Goal: Task Accomplishment & Management: Complete application form

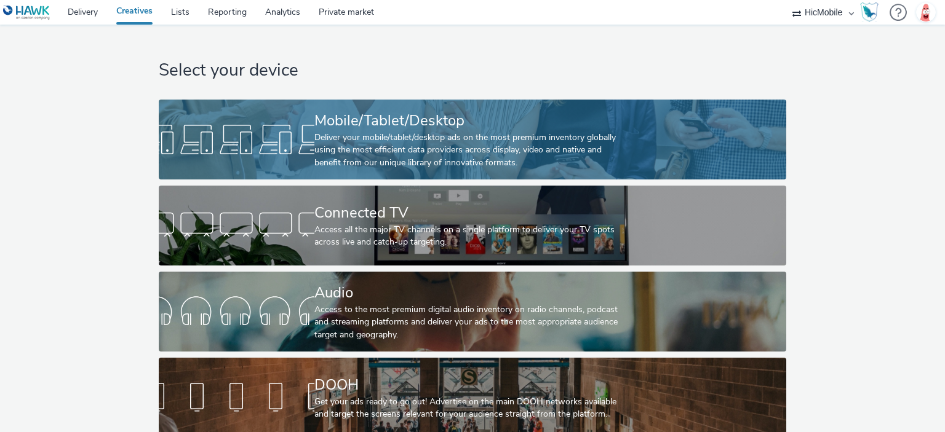
click at [428, 110] on div "Mobile/Tablet/Desktop" at bounding box center [469, 121] width 311 height 22
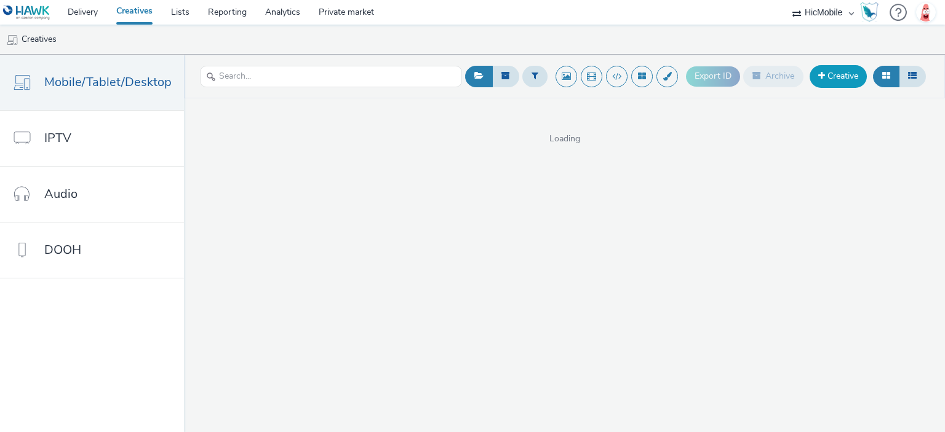
click at [837, 73] on link "Creative" at bounding box center [837, 76] width 57 height 22
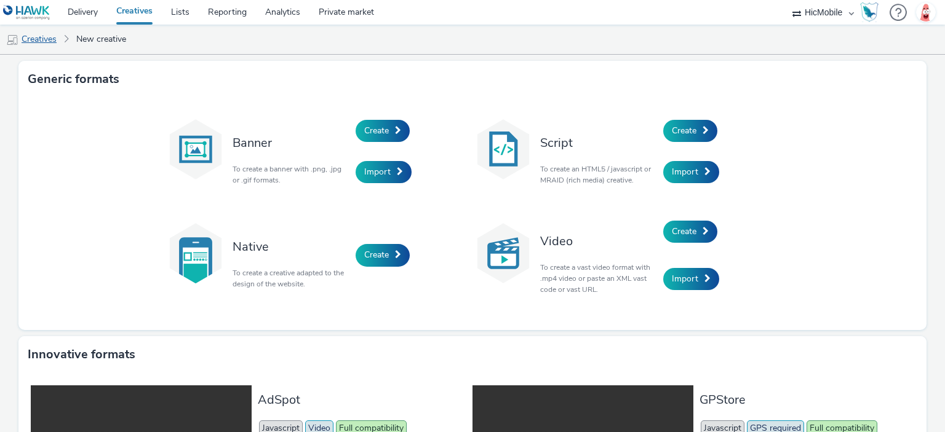
click at [58, 43] on link "Creatives" at bounding box center [31, 40] width 63 height 30
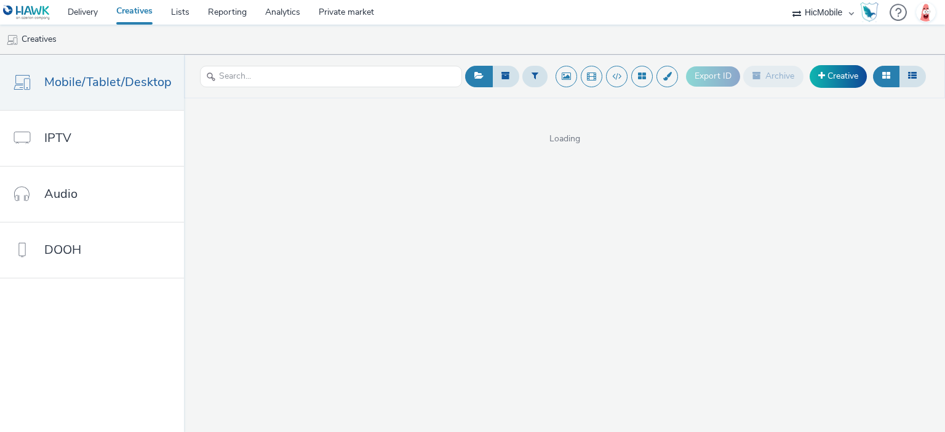
click at [143, 18] on link "Creatives" at bounding box center [134, 12] width 55 height 25
click at [218, 12] on link "Reporting" at bounding box center [227, 12] width 57 height 25
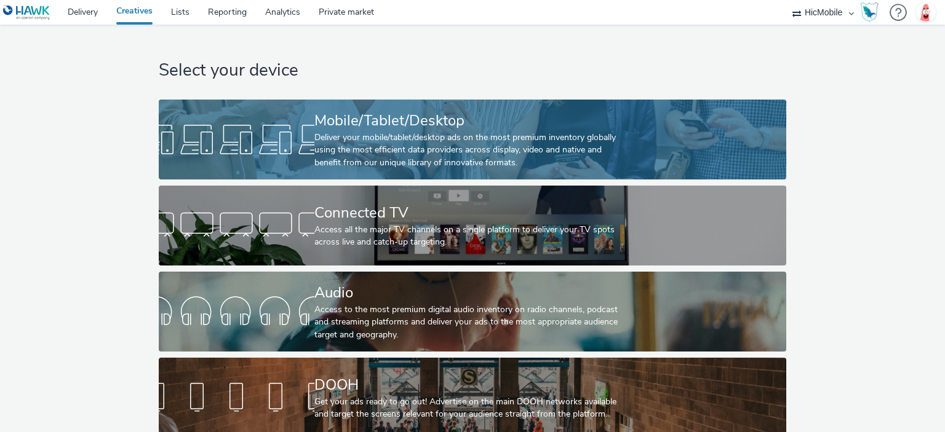
click at [558, 142] on div "Deliver your mobile/tablet/desktop ads on the most premium inventory globally u…" at bounding box center [469, 151] width 311 height 38
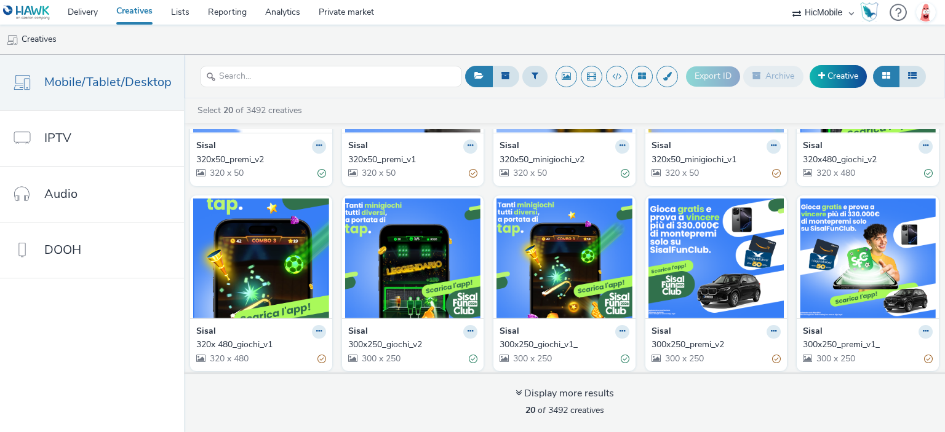
scroll to position [498, 0]
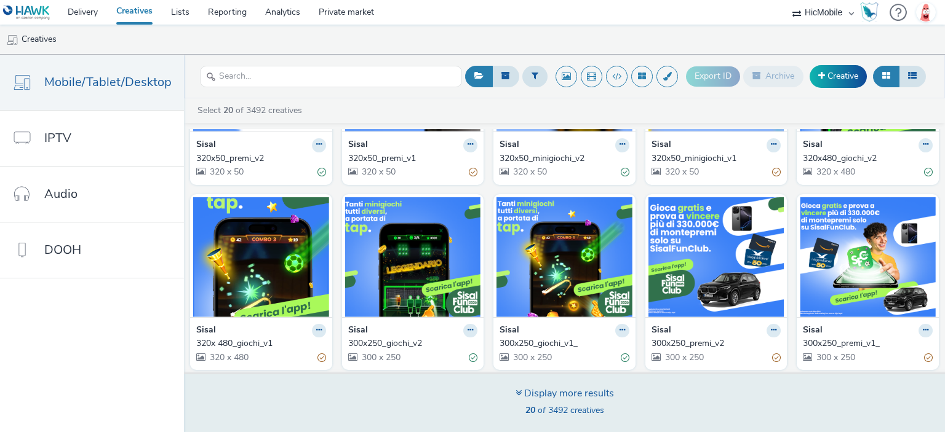
click at [587, 390] on div "Display more results" at bounding box center [564, 394] width 98 height 14
click at [515, 390] on icon at bounding box center [518, 393] width 6 height 10
click at [563, 392] on div "Display more results" at bounding box center [564, 394] width 98 height 14
click at [581, 388] on div "Display more results" at bounding box center [564, 394] width 98 height 14
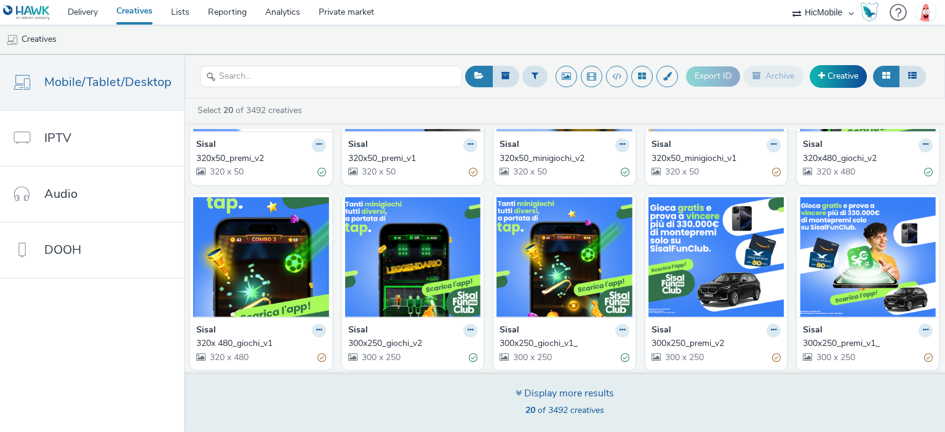
click at [529, 397] on div "Display more results" at bounding box center [564, 394] width 98 height 14
click at [519, 390] on icon at bounding box center [518, 393] width 6 height 10
click at [533, 409] on span "20 of 3492 creatives" at bounding box center [564, 411] width 79 height 12
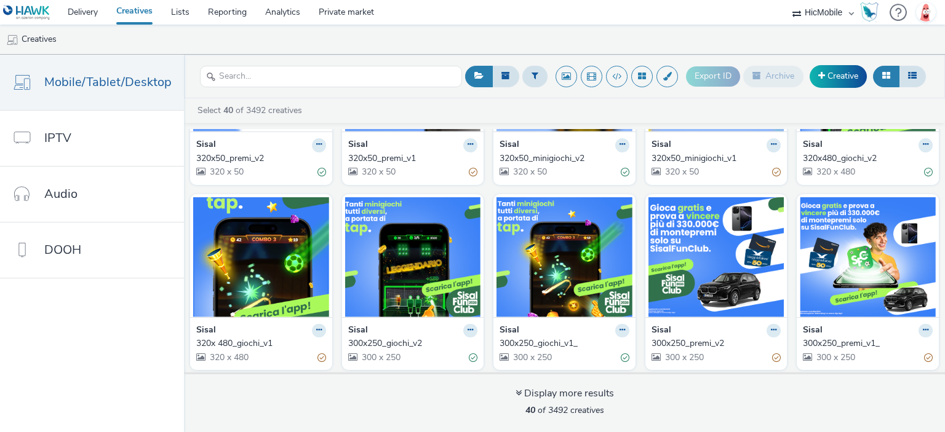
scroll to position [499, 0]
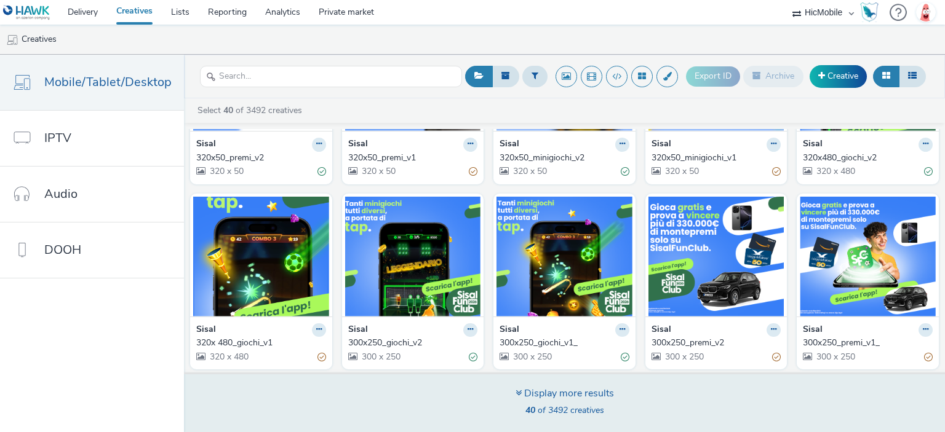
click at [597, 410] on span "40 of 3492 creatives" at bounding box center [564, 411] width 79 height 12
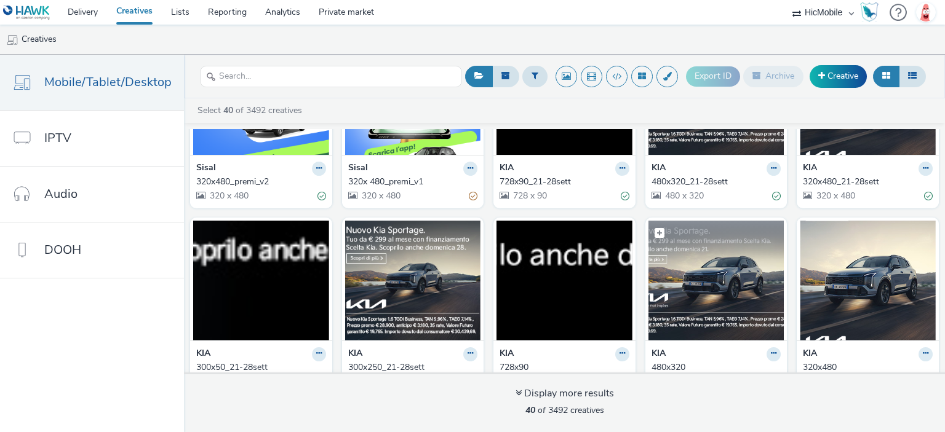
scroll to position [866, 0]
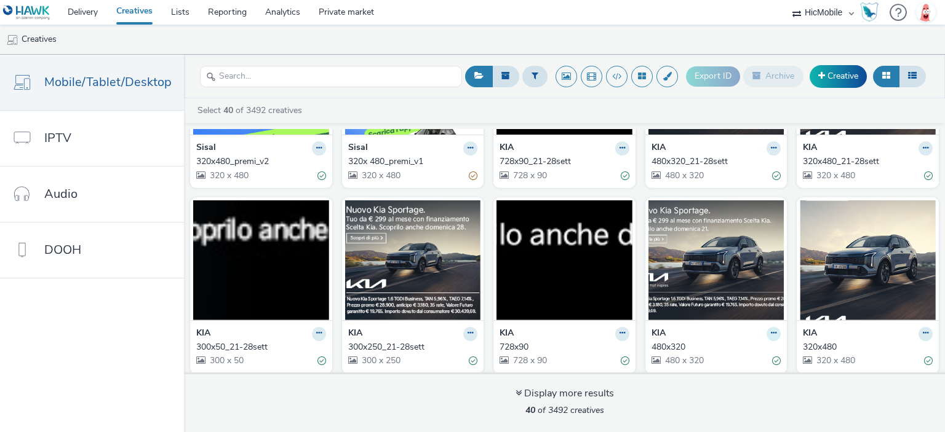
click at [771, 331] on icon at bounding box center [774, 333] width 6 height 7
click at [753, 354] on link "Edit" at bounding box center [734, 355] width 92 height 25
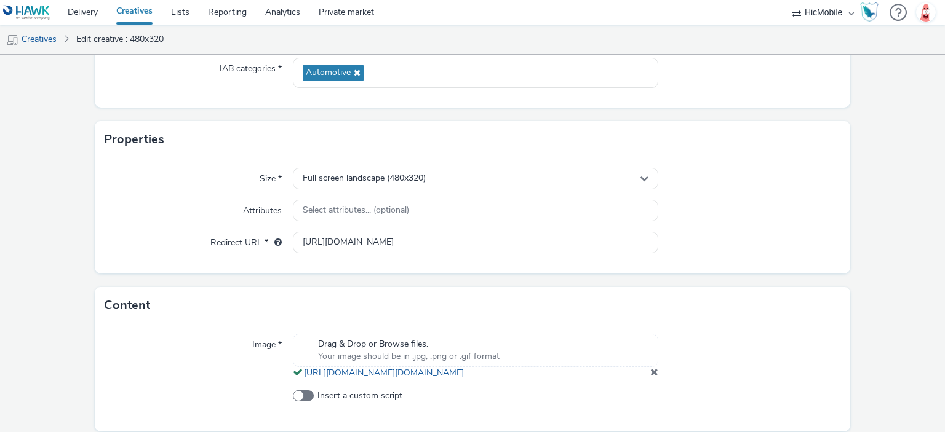
scroll to position [184, 0]
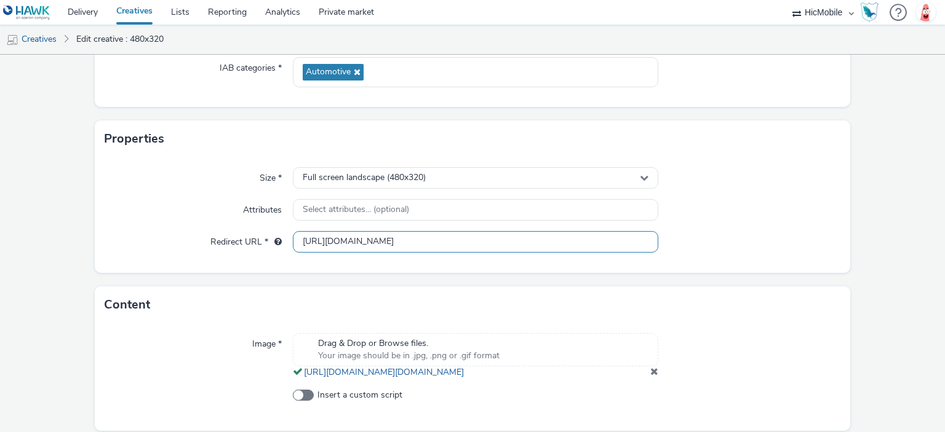
click at [440, 243] on input "https://www.kia.com/it/guida-all-acquisto/promozioni/kia-sportage-benzina/?utm_…" at bounding box center [475, 242] width 365 height 22
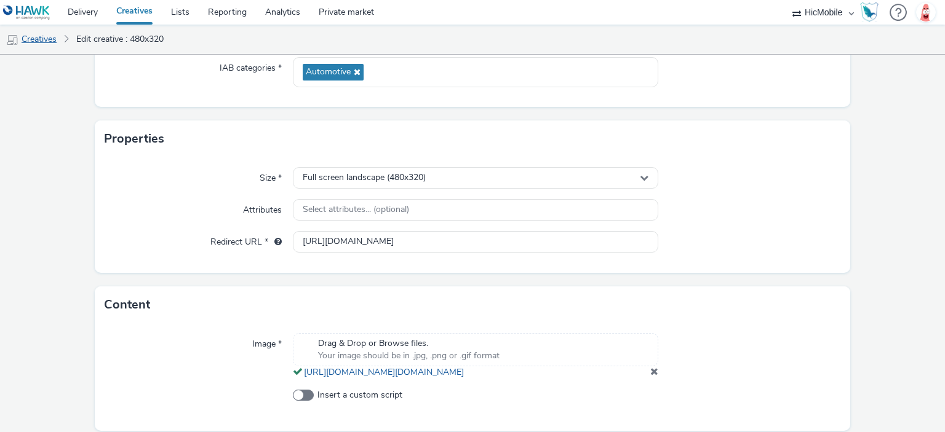
click at [44, 42] on link "Creatives" at bounding box center [31, 40] width 63 height 30
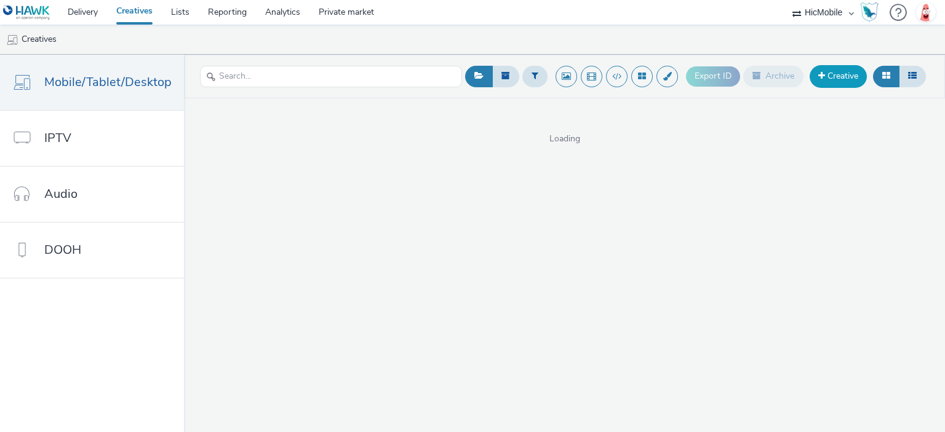
click at [828, 80] on link "Creative" at bounding box center [837, 76] width 57 height 22
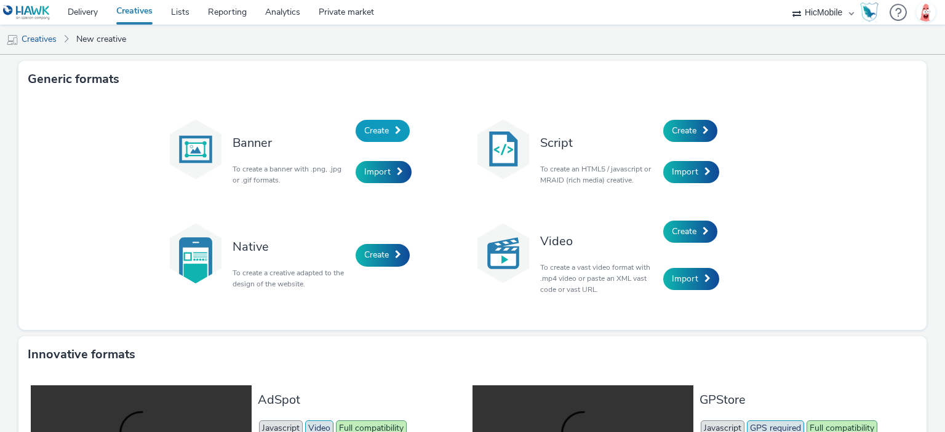
click at [365, 135] on span "Create" at bounding box center [376, 131] width 25 height 12
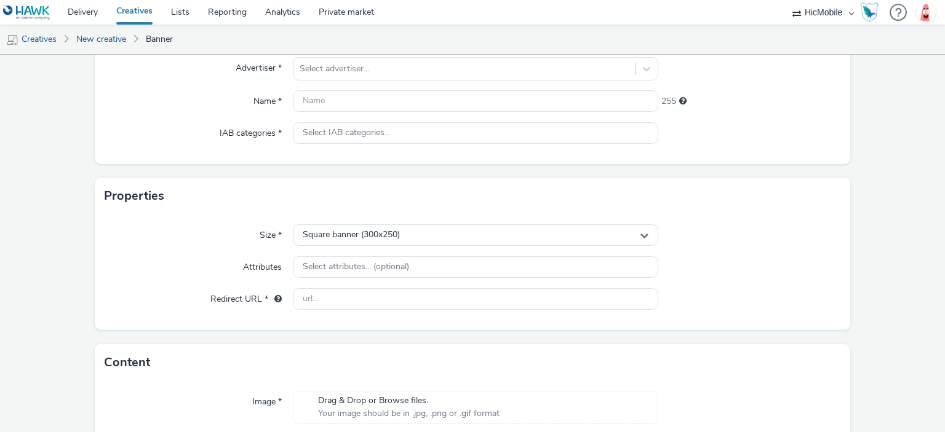
scroll to position [184, 0]
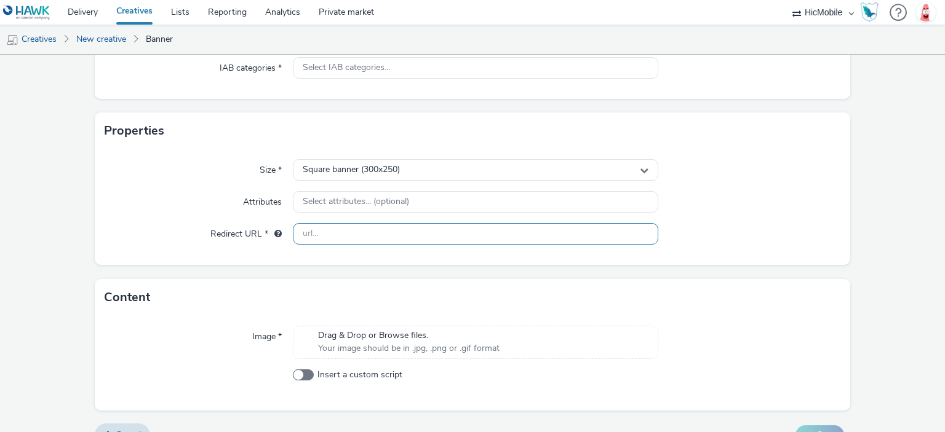
click at [351, 238] on input "text" at bounding box center [475, 234] width 365 height 22
paste input "https://www.kia.com/it/guida-all-acquisto/promozioni/kia-sportage-benzina/?utm_…"
type input "https://www.kia.com/it/guida-all-acquisto/promozioni/kia-sportage-benzina/?utm_…"
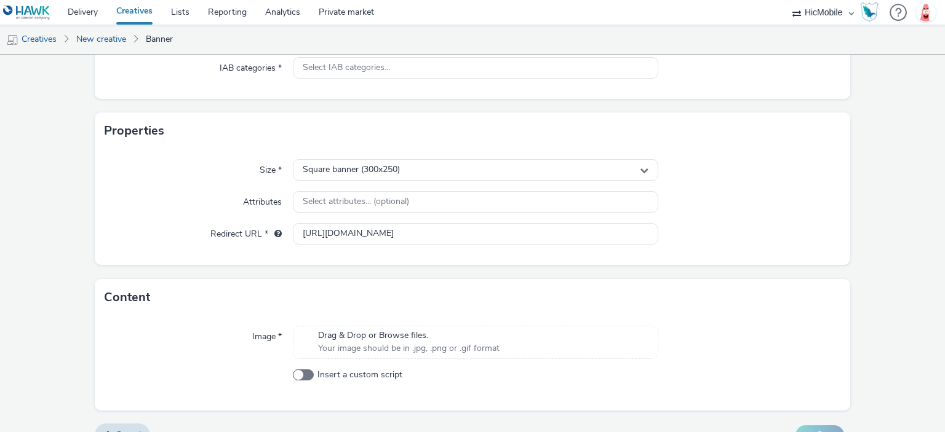
click at [388, 330] on span "Drag & Drop or Browse files." at bounding box center [408, 336] width 181 height 12
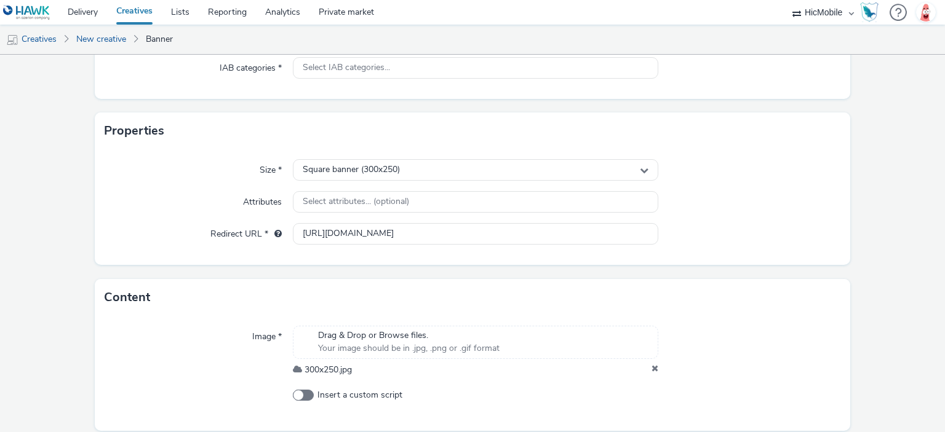
scroll to position [0, 0]
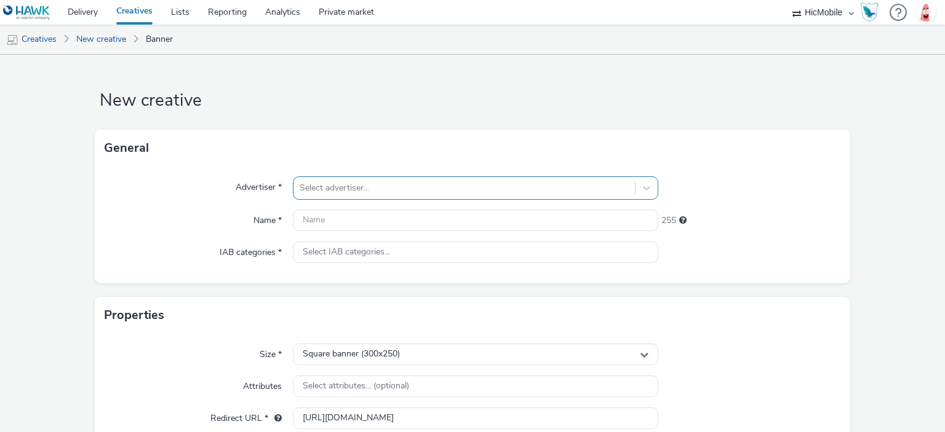
click at [344, 184] on div at bounding box center [463, 188] width 328 height 15
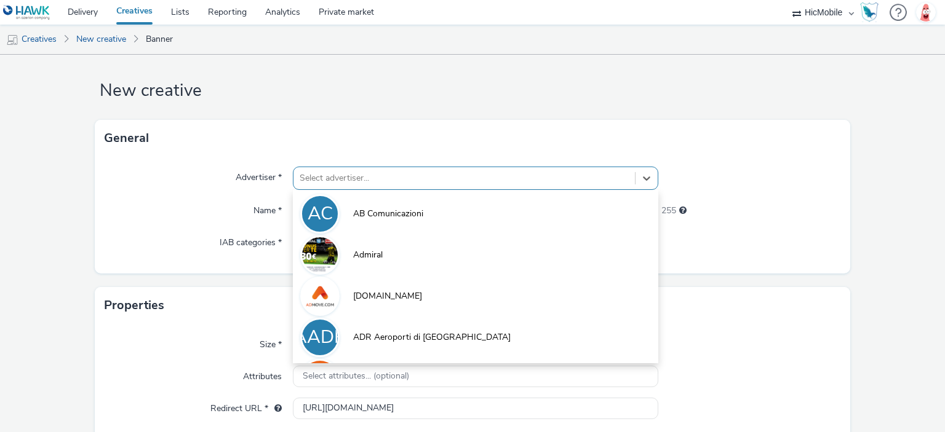
scroll to position [11, 0]
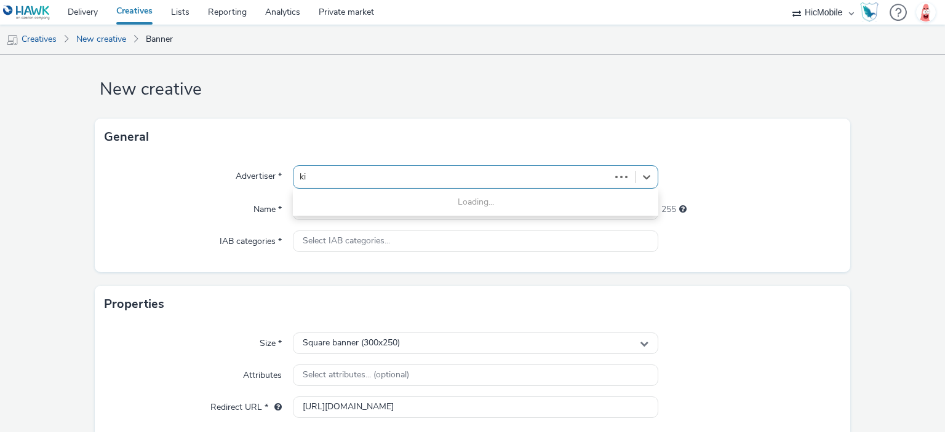
type input "kia"
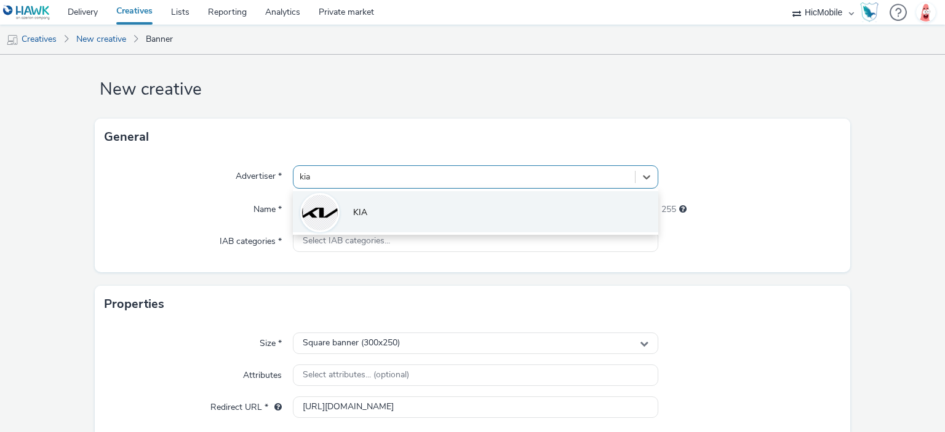
click at [344, 204] on li "KIA" at bounding box center [475, 211] width 365 height 41
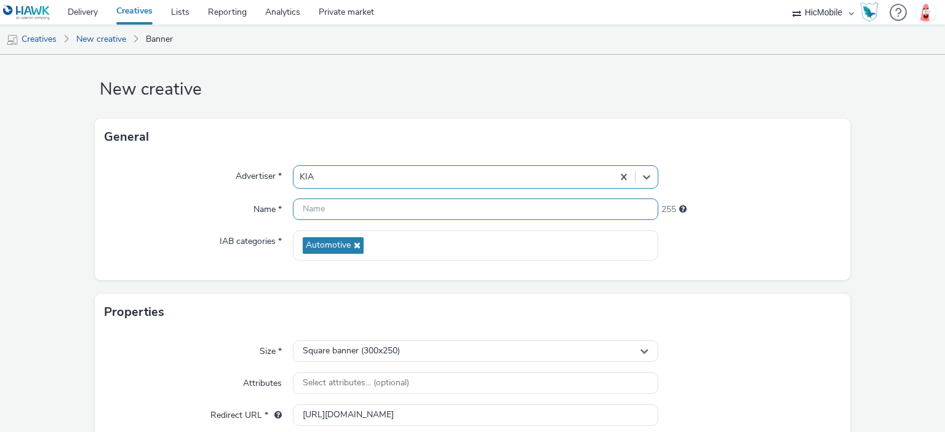
click at [335, 216] on input "text" at bounding box center [475, 210] width 365 height 22
paste input "300x250"
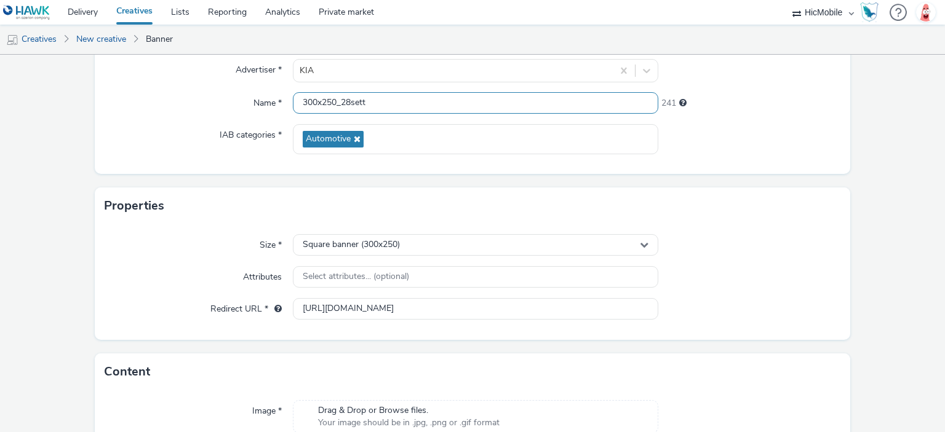
scroll to position [110, 0]
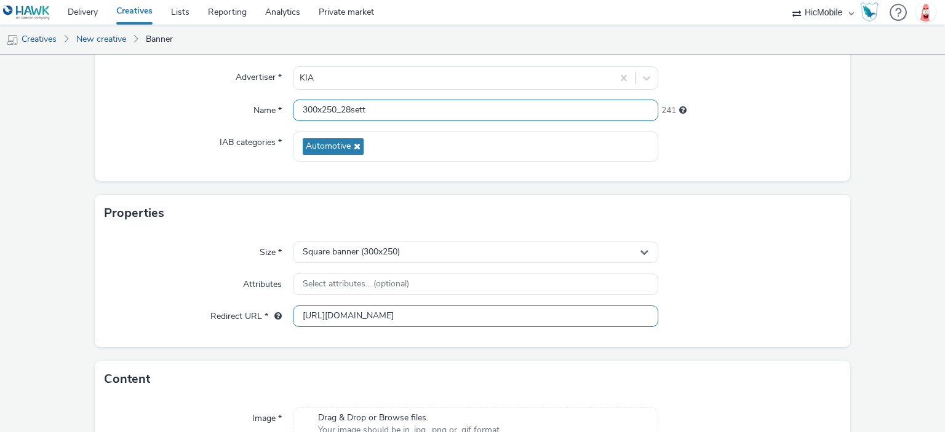
type input "300x250_28sett"
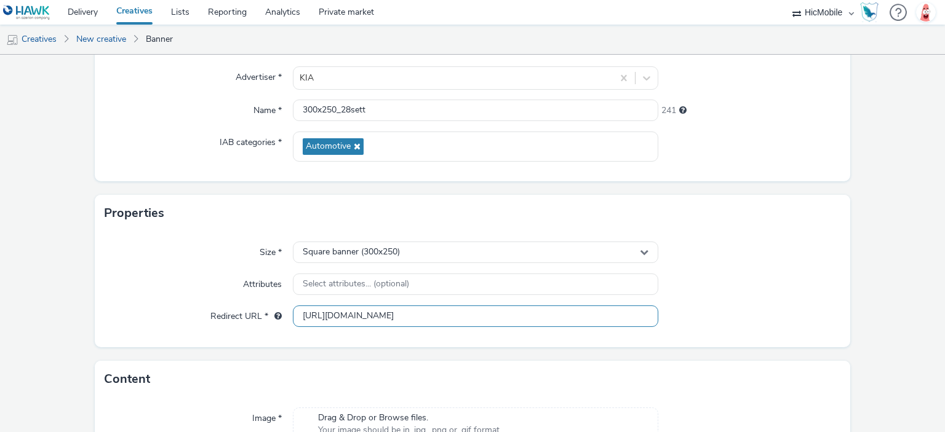
click at [430, 315] on input "https://www.kia.com/it/guida-all-acquisto/promozioni/kia-sportage-benzina/?utm_…" at bounding box center [475, 317] width 365 height 22
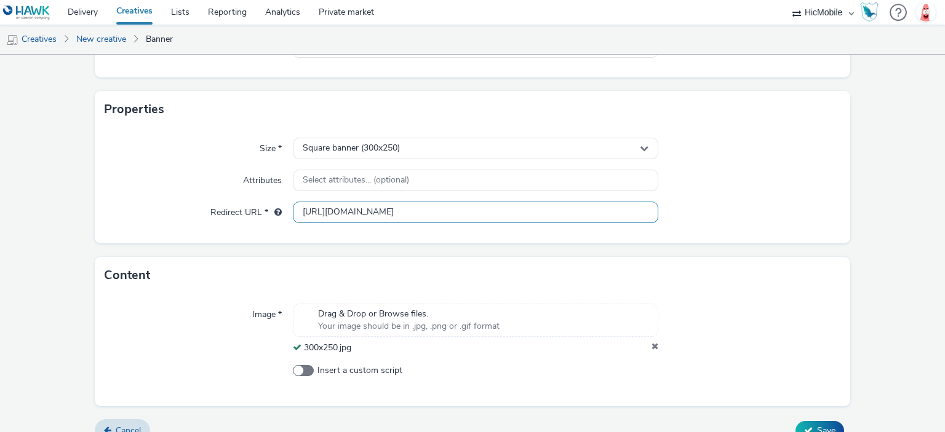
scroll to position [233, 0]
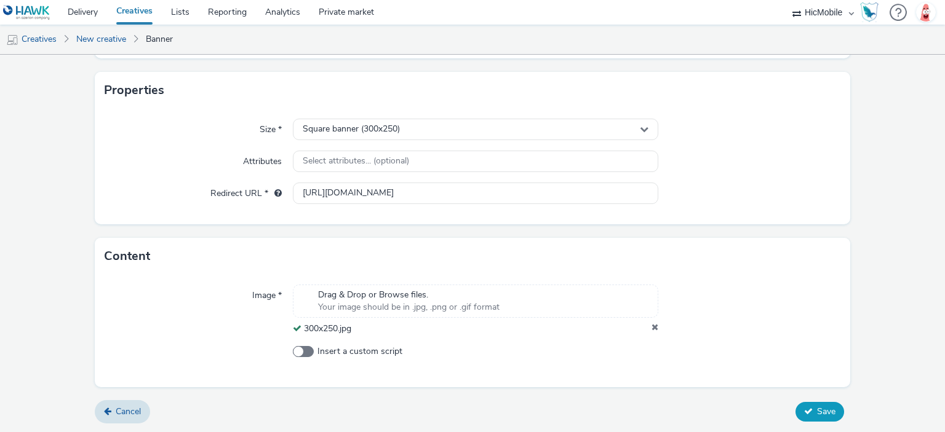
click at [832, 408] on button "Save" at bounding box center [819, 412] width 49 height 20
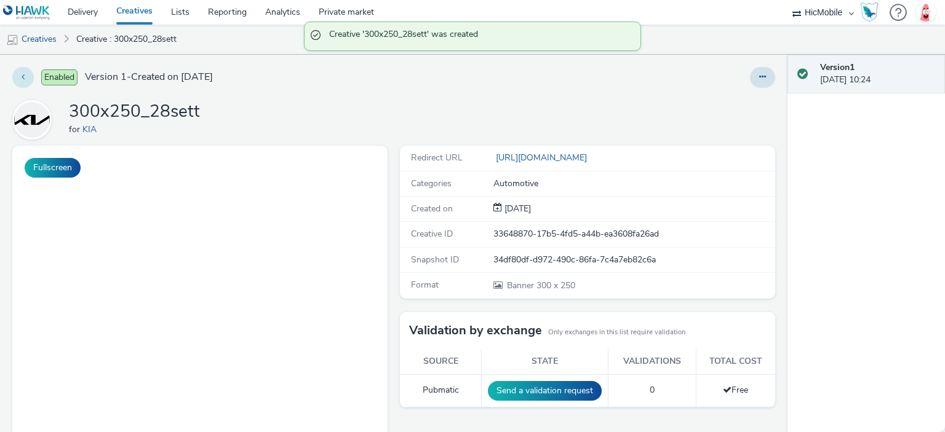
click at [33, 75] on button at bounding box center [23, 77] width 22 height 21
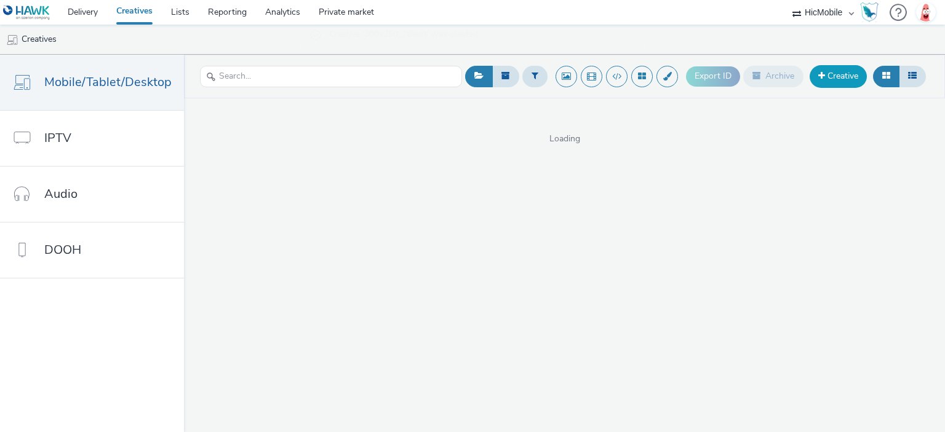
click at [838, 83] on link "Creative" at bounding box center [837, 76] width 57 height 22
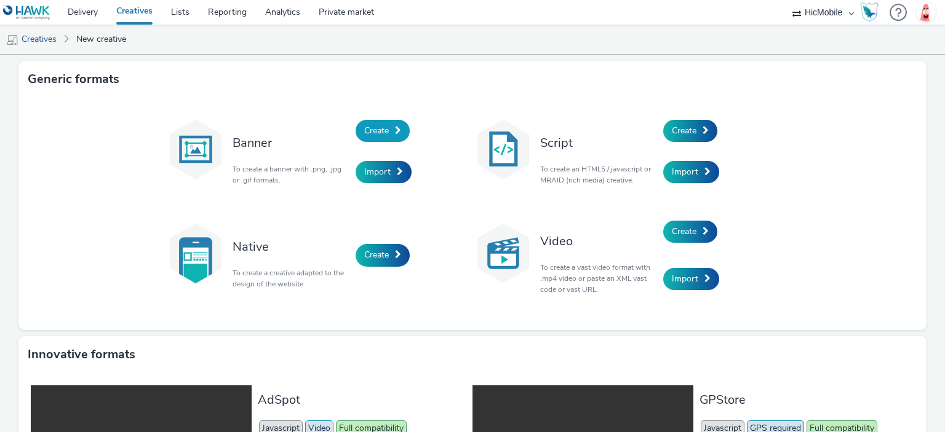
click at [384, 132] on span "Create" at bounding box center [376, 131] width 25 height 12
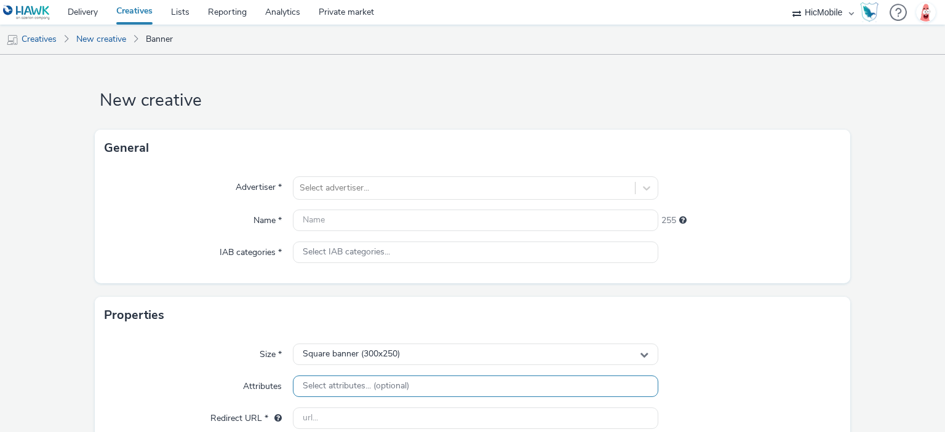
scroll to position [184, 0]
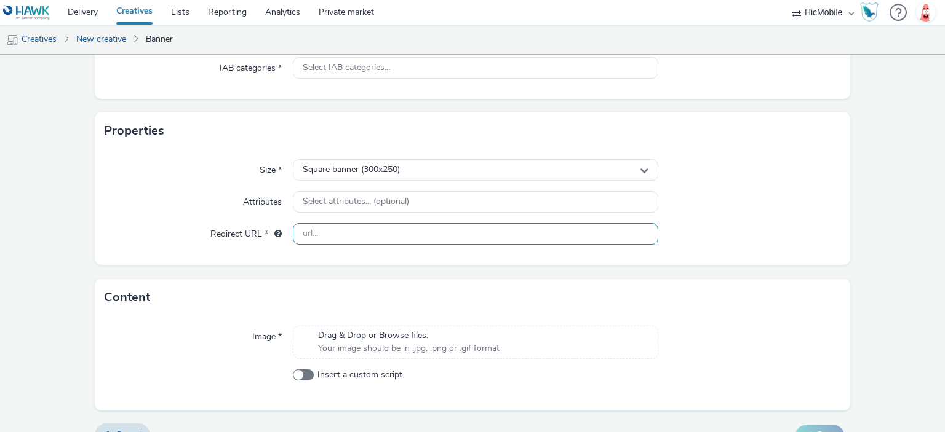
click at [335, 232] on input "text" at bounding box center [475, 234] width 365 height 22
paste input "https://www.kia.com/it/guida-all-acquisto/promozioni/kia-sportage-benzina/?utm_…"
type input "https://www.kia.com/it/guida-all-acquisto/promozioni/kia-sportage-benzina/?utm_…"
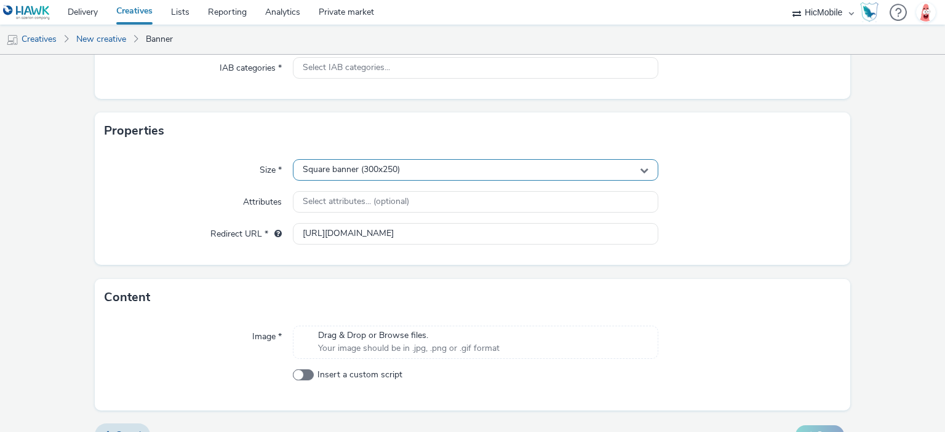
click at [384, 169] on span "Square banner (300x250)" at bounding box center [351, 170] width 97 height 10
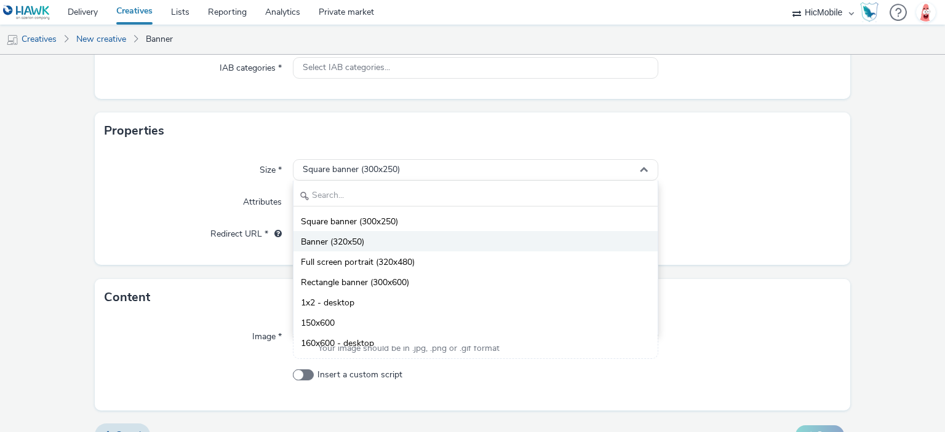
click at [376, 236] on li "Banner (320x50)" at bounding box center [474, 241] width 363 height 20
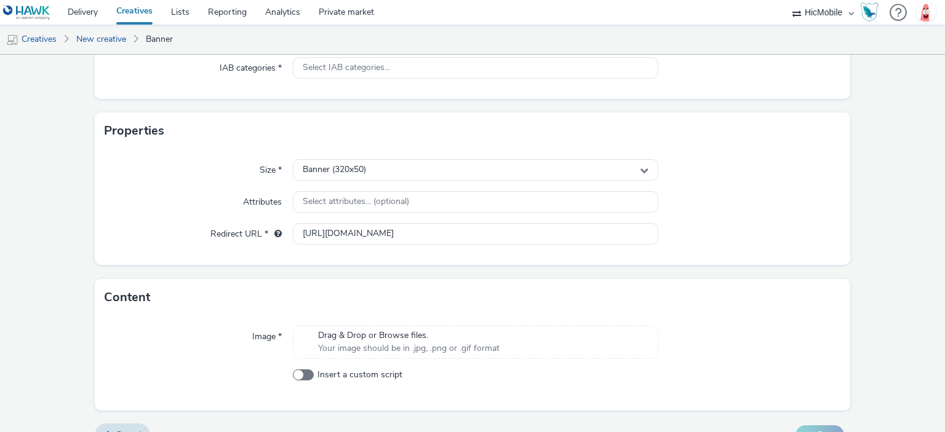
click at [390, 343] on span "Your image should be in .jpg, .png or .gif format" at bounding box center [408, 349] width 181 height 12
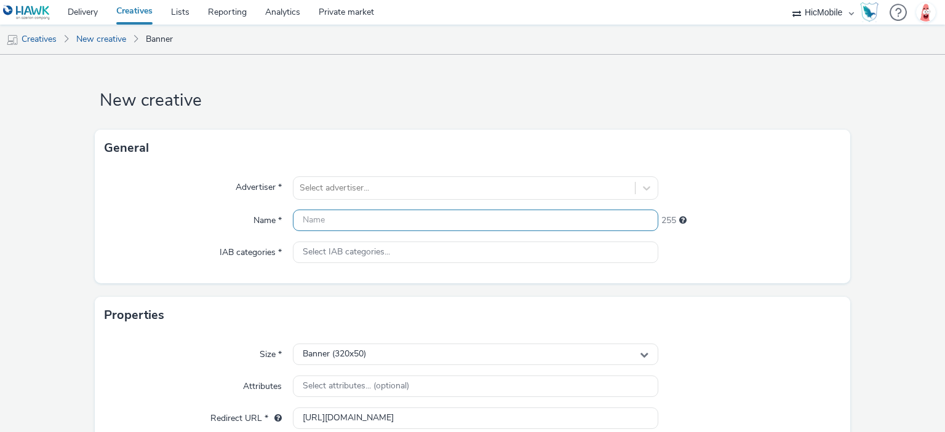
click at [349, 216] on input "text" at bounding box center [475, 221] width 365 height 22
paste input "300x50"
type input "300x50"
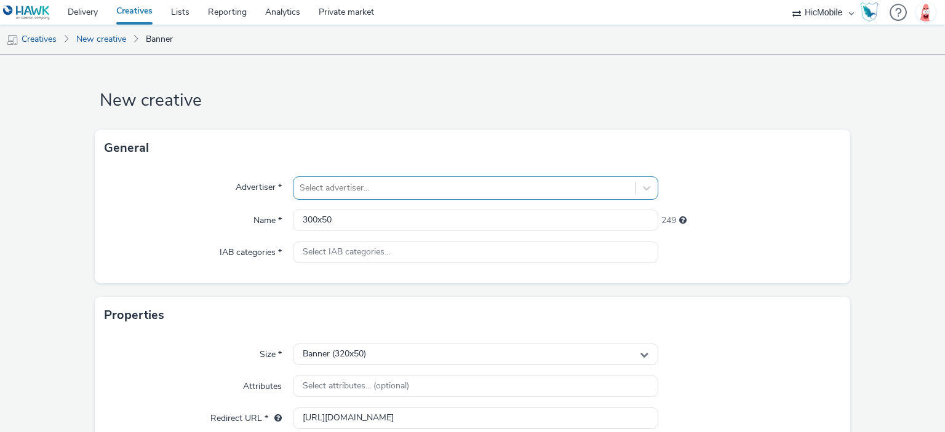
click at [346, 192] on div "Select advertiser..." at bounding box center [475, 187] width 365 height 23
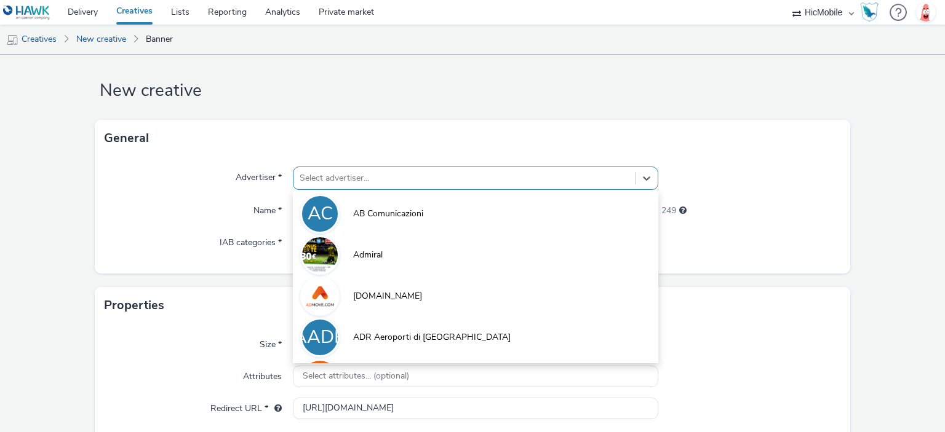
scroll to position [11, 0]
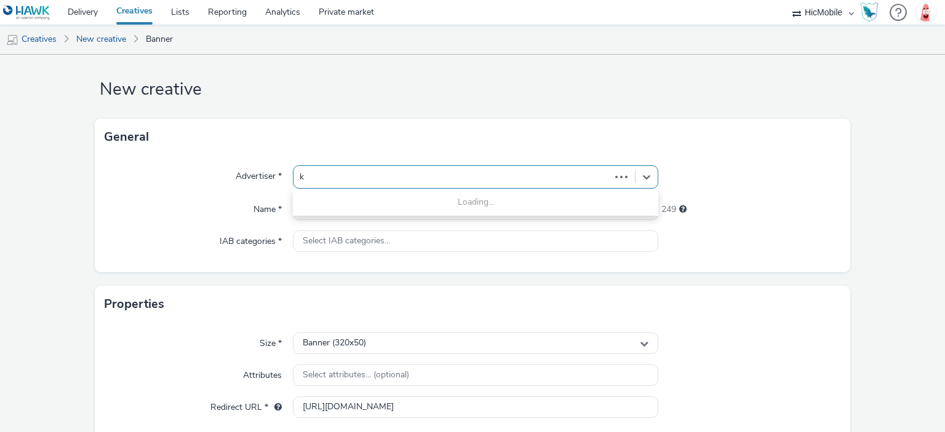
type input "ki"
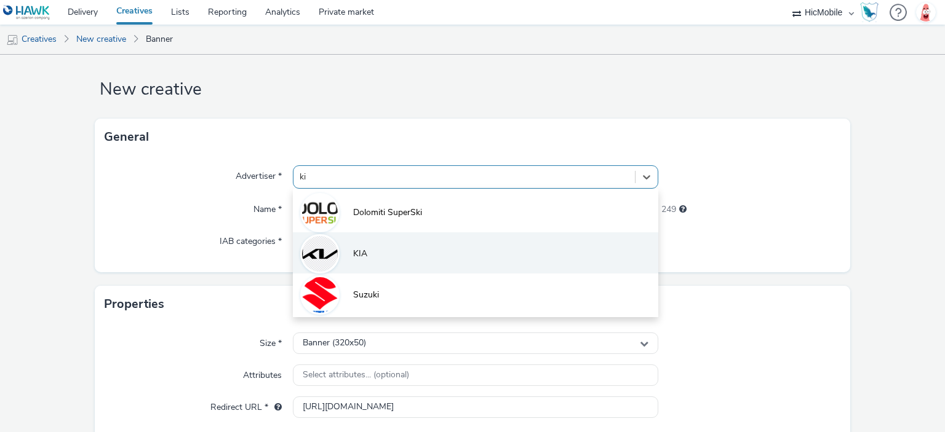
click at [354, 240] on li "KIA" at bounding box center [475, 252] width 365 height 41
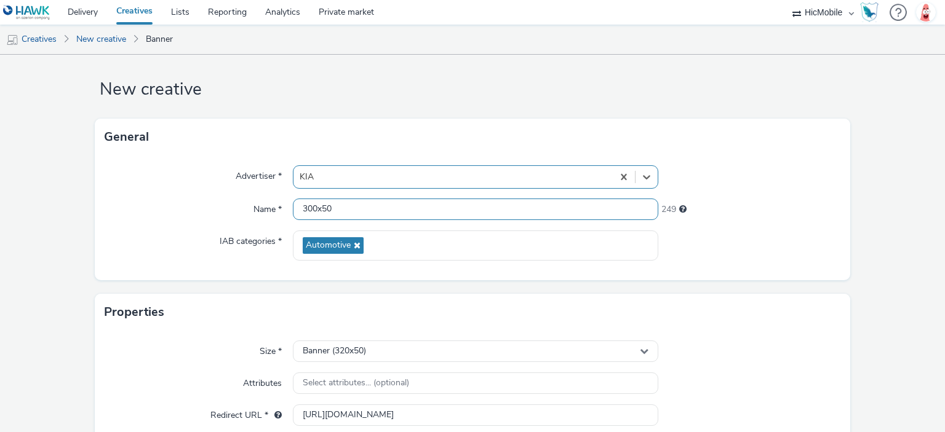
click at [355, 207] on input "300x50" at bounding box center [475, 210] width 365 height 22
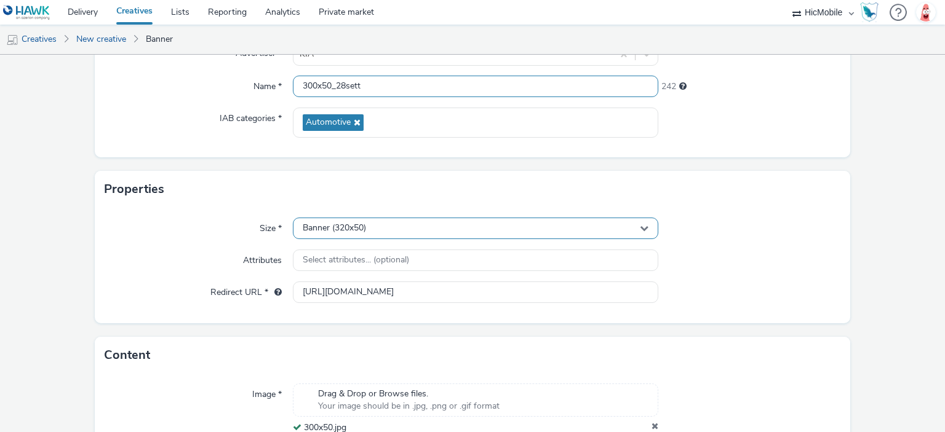
type input "300x50_28sett"
click at [389, 231] on div "Banner (320x50)" at bounding box center [475, 229] width 365 height 22
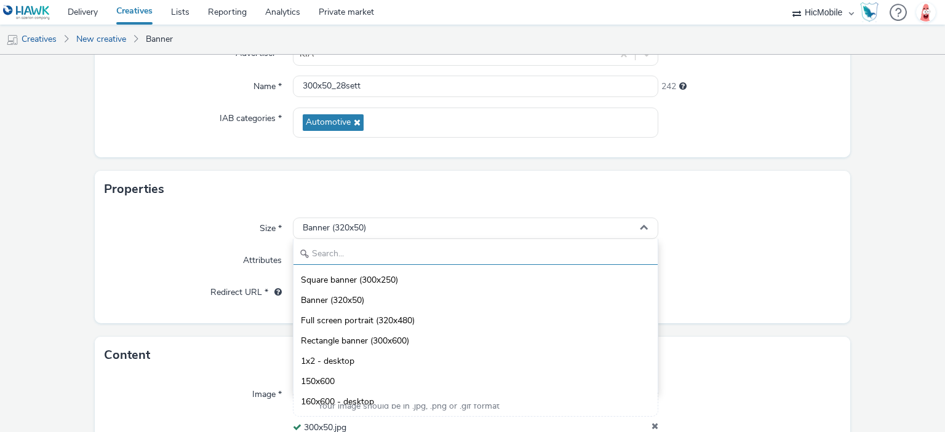
click at [376, 258] on input "text" at bounding box center [474, 255] width 363 height 22
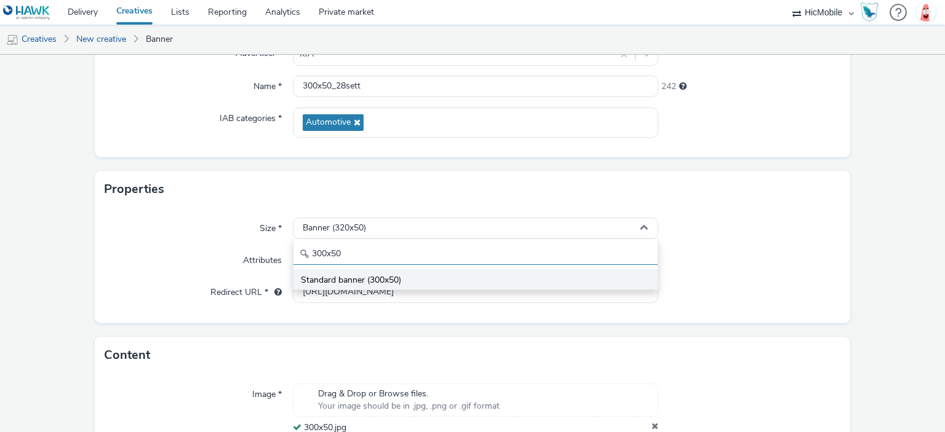
type input "300x50"
click at [395, 280] on span "Standard banner (300x50)" at bounding box center [351, 280] width 100 height 12
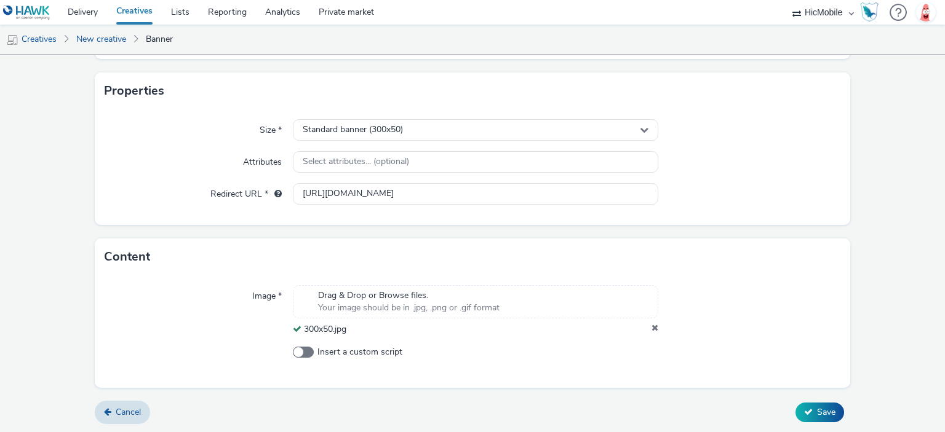
scroll to position [233, 0]
click at [824, 410] on span "Save" at bounding box center [826, 412] width 18 height 12
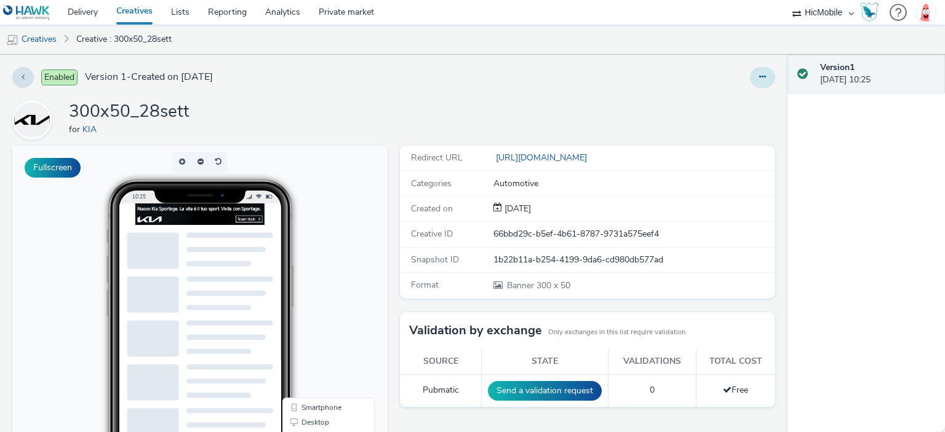
click at [757, 78] on button at bounding box center [762, 77] width 25 height 21
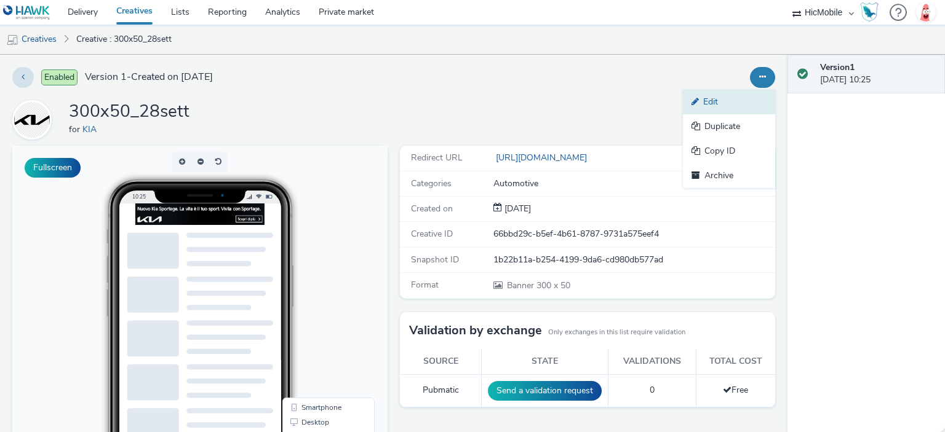
click at [740, 101] on link "Edit" at bounding box center [729, 102] width 92 height 25
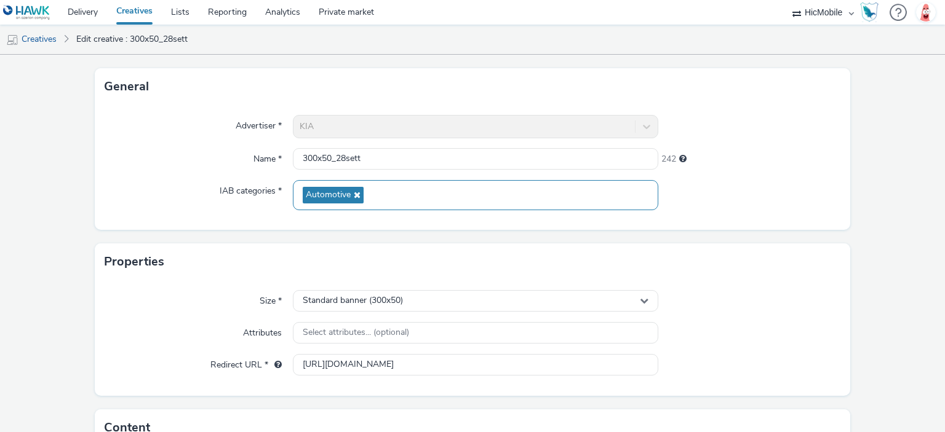
scroll to position [240, 0]
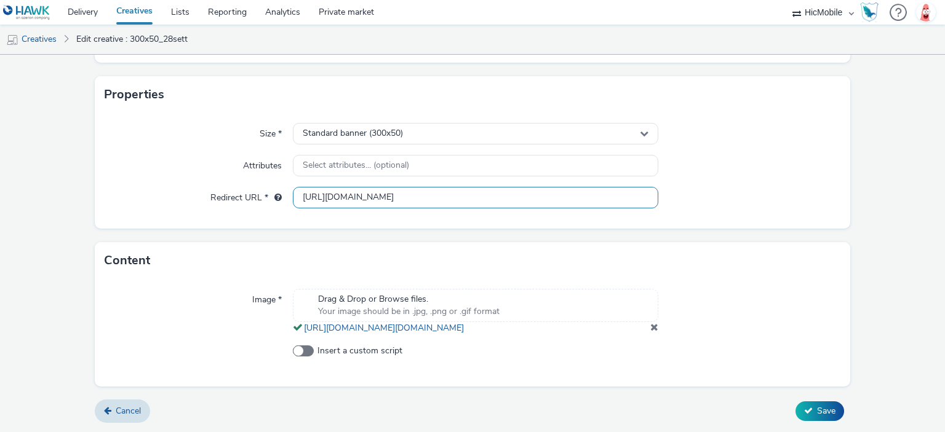
click at [504, 191] on input "https://www.kia.com/it/guida-all-acquisto/promozioni/kia-sportage-benzina/?utm_…" at bounding box center [475, 198] width 365 height 22
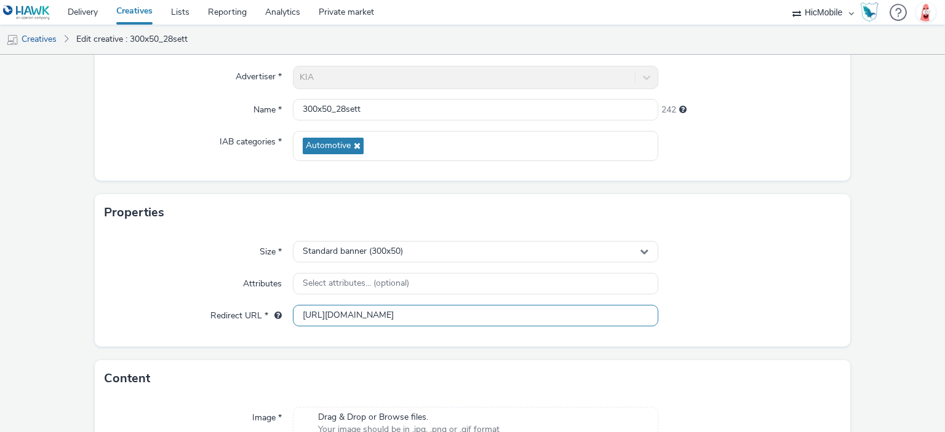
scroll to position [0, 0]
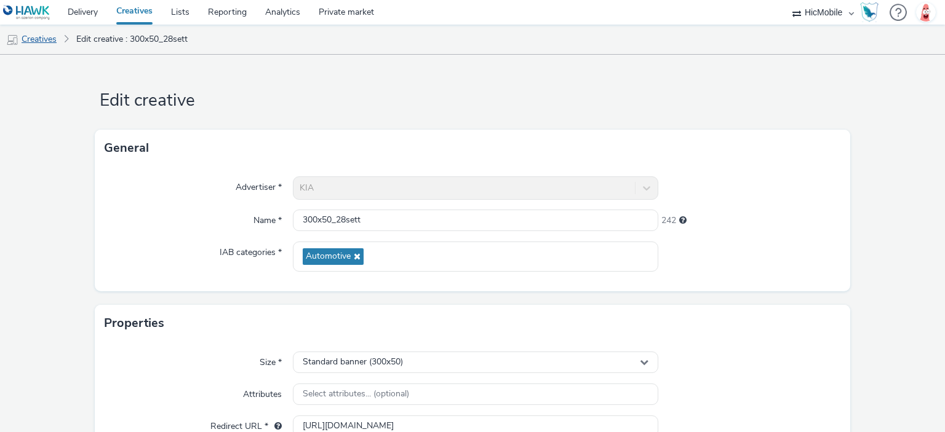
click at [51, 41] on link "Creatives" at bounding box center [31, 40] width 63 height 30
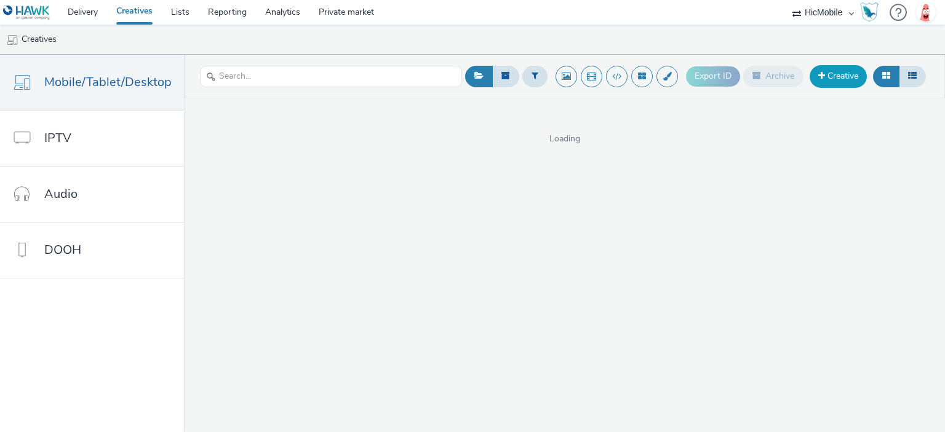
click at [828, 71] on link "Creative" at bounding box center [837, 76] width 57 height 22
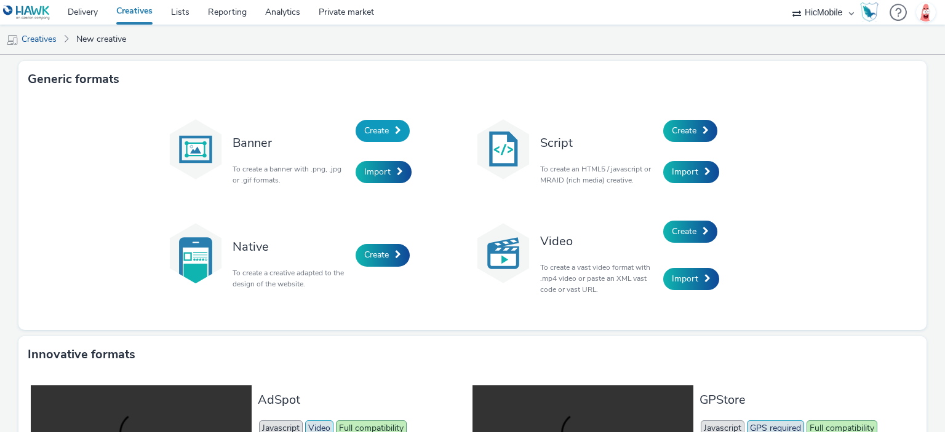
click at [395, 127] on span at bounding box center [398, 130] width 6 height 9
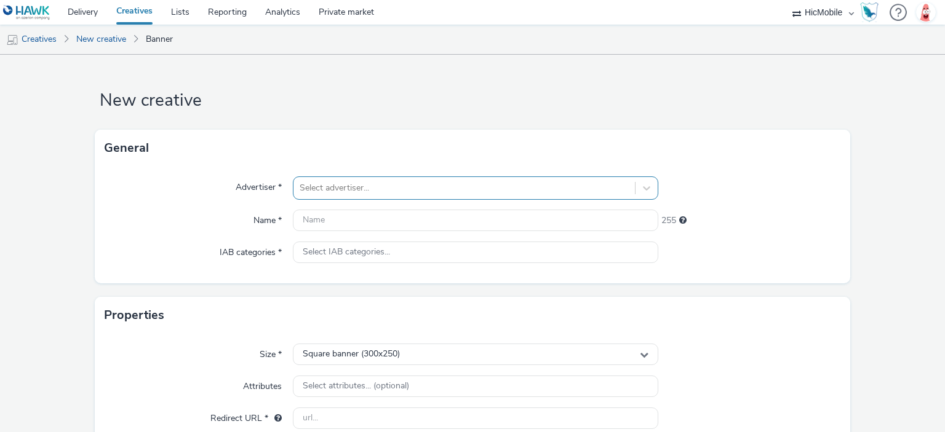
click at [378, 184] on div at bounding box center [463, 188] width 328 height 15
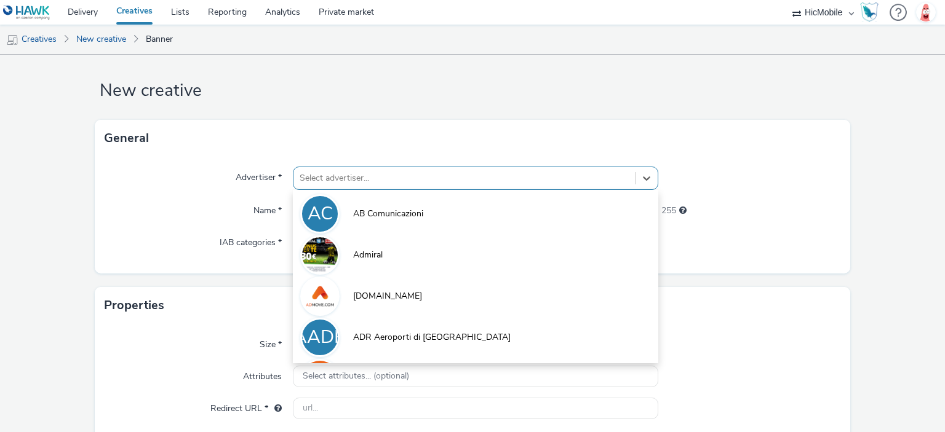
scroll to position [11, 0]
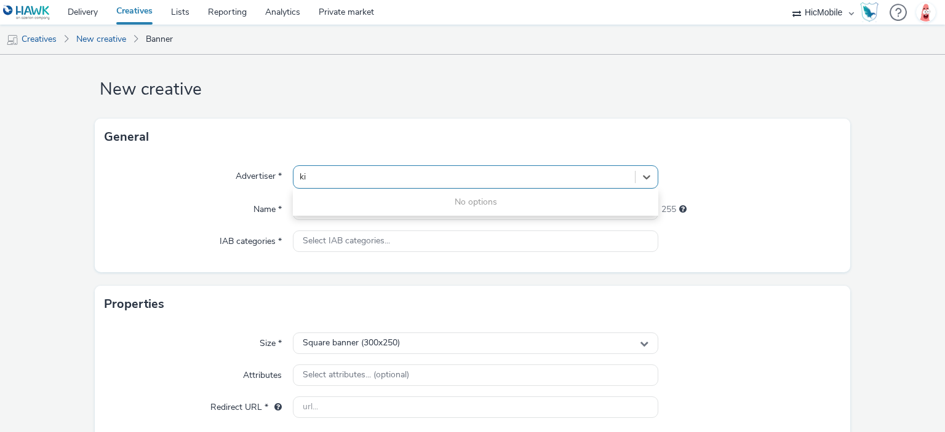
type input "kia"
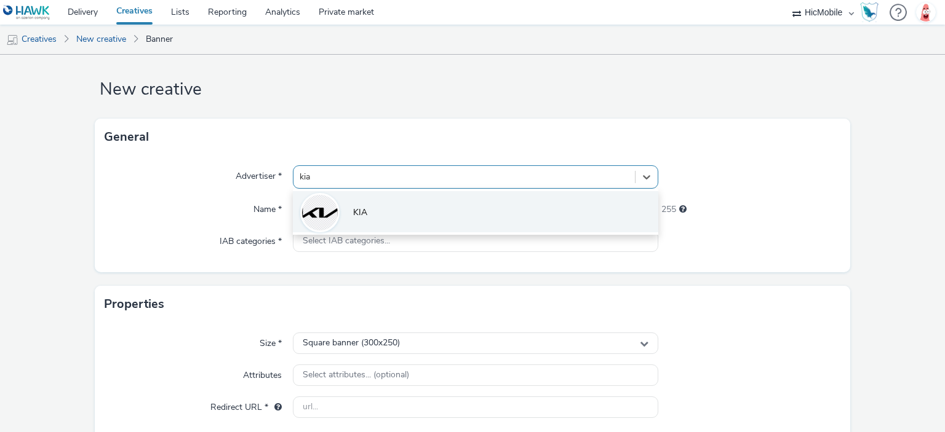
click at [378, 203] on li "KIA" at bounding box center [475, 211] width 365 height 41
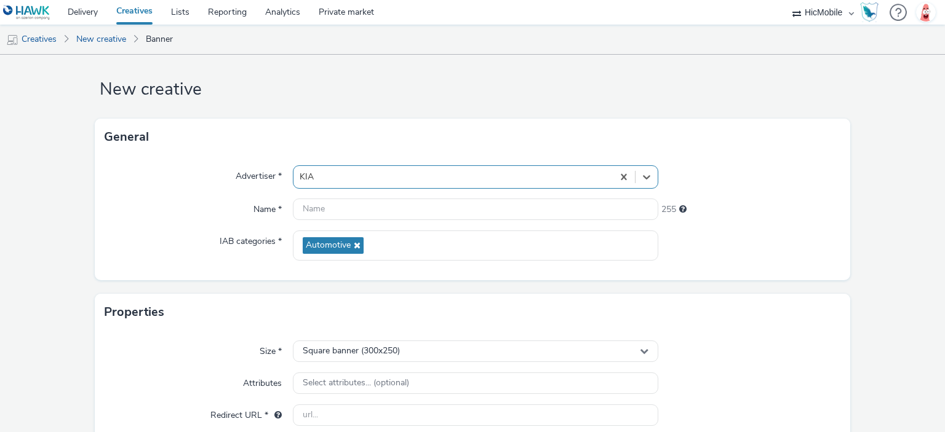
scroll to position [215, 0]
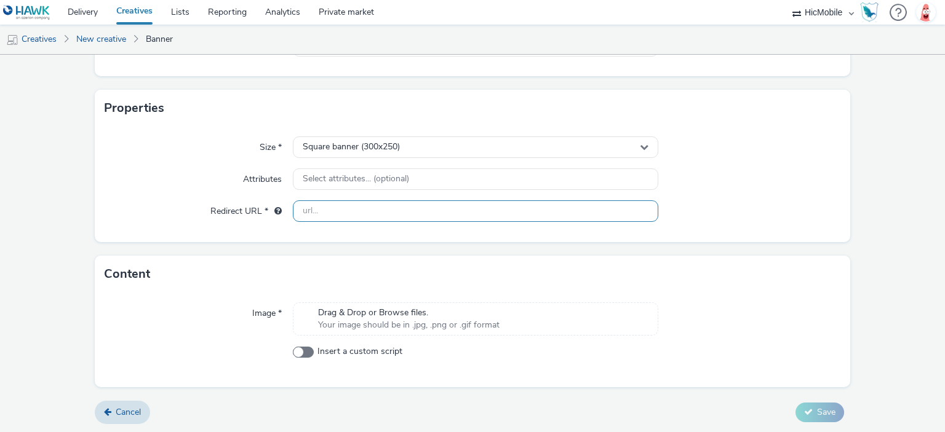
click at [341, 213] on input "text" at bounding box center [475, 211] width 365 height 22
paste input "https://www.kia.com/it/guida-all-acquisto/promozioni/kia-sportage-benzina/?utm_…"
type input "https://www.kia.com/it/guida-all-acquisto/promozioni/kia-sportage-benzina/?utm_…"
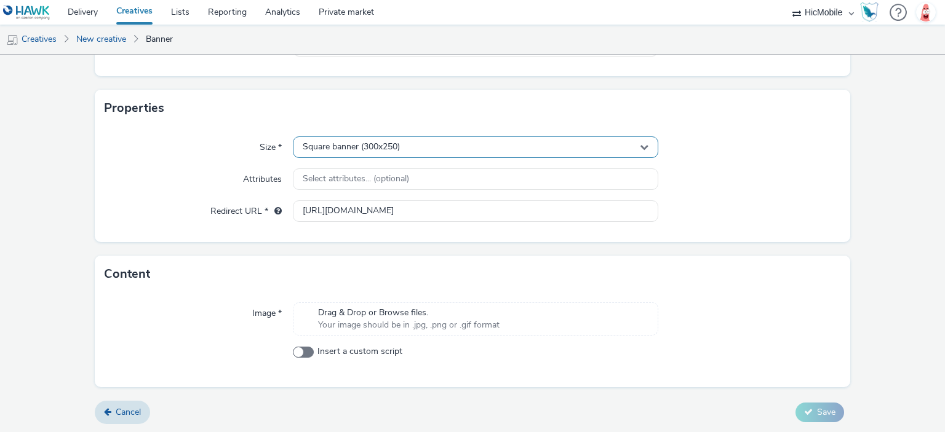
click at [362, 150] on span "Square banner (300x250)" at bounding box center [351, 147] width 97 height 10
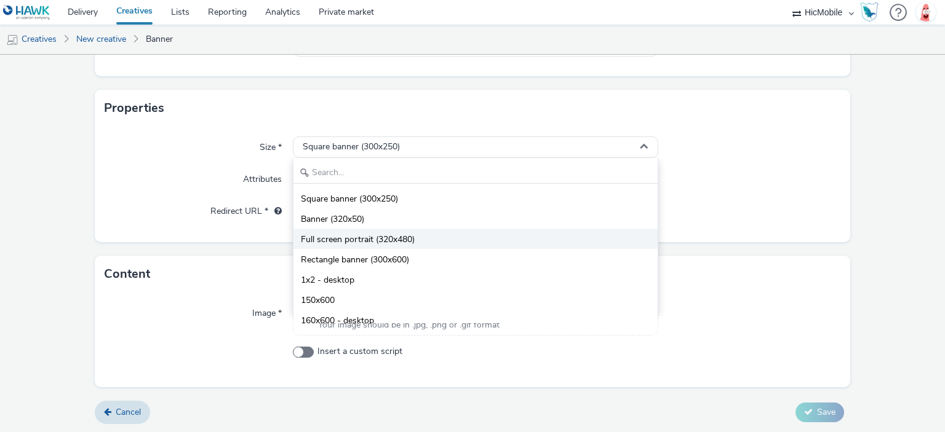
click at [360, 240] on span "Full screen portrait (320x480)" at bounding box center [358, 240] width 114 height 12
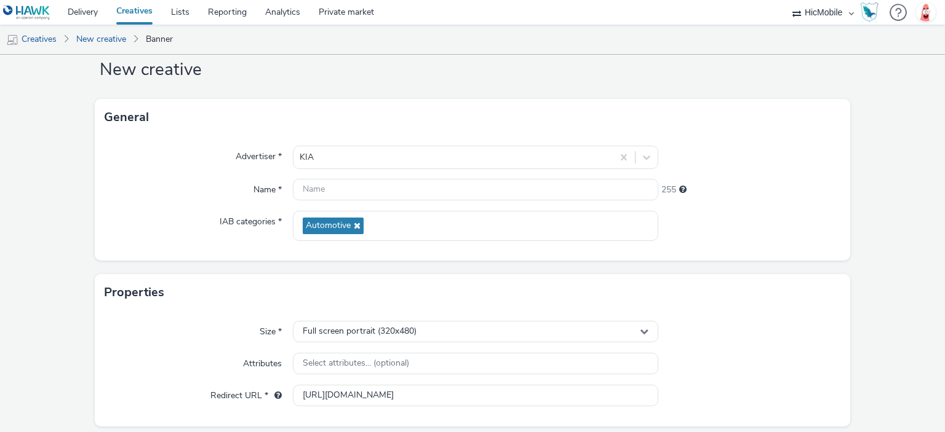
scroll to position [215, 0]
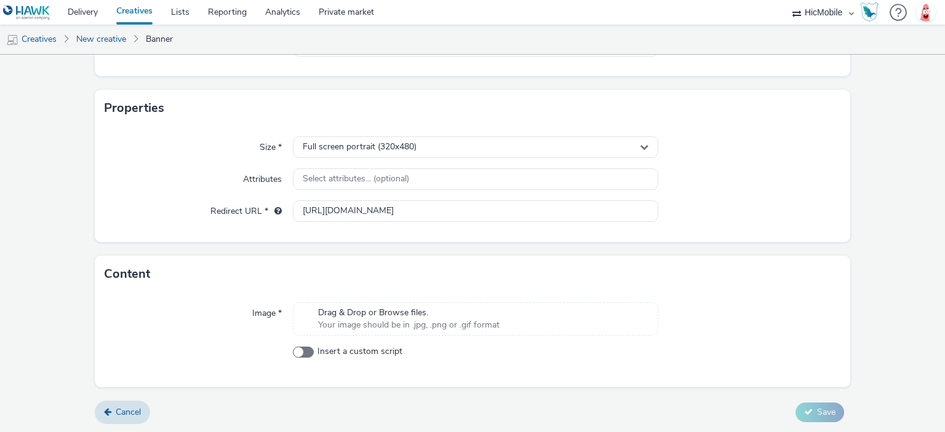
click at [389, 304] on div "Drag & Drop or Browse files. Your image should be in .jpg, .png or .gif format" at bounding box center [475, 319] width 365 height 33
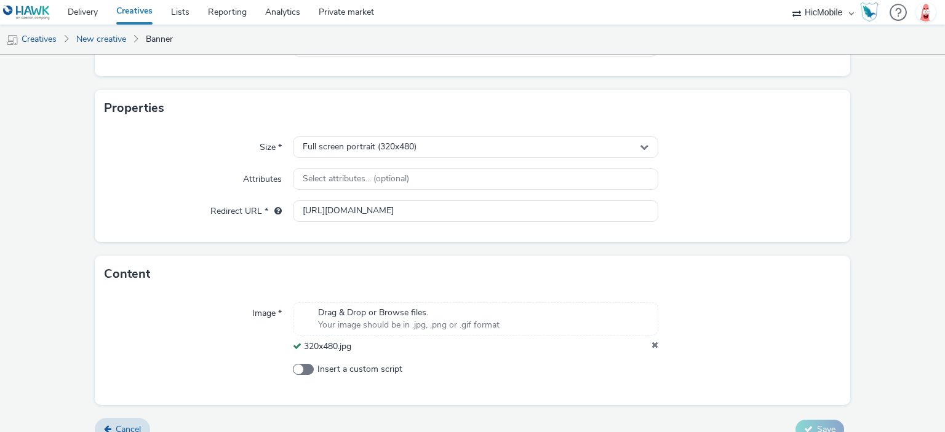
scroll to position [31, 0]
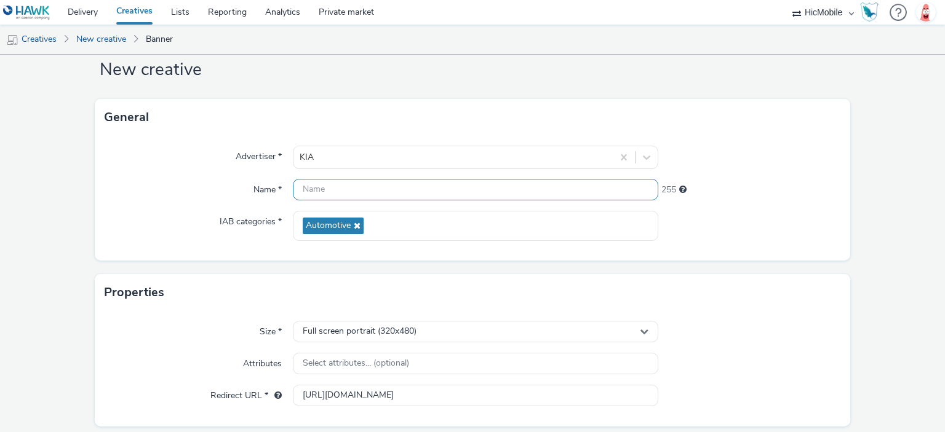
click at [341, 186] on input "text" at bounding box center [475, 190] width 365 height 22
paste input "320x480"
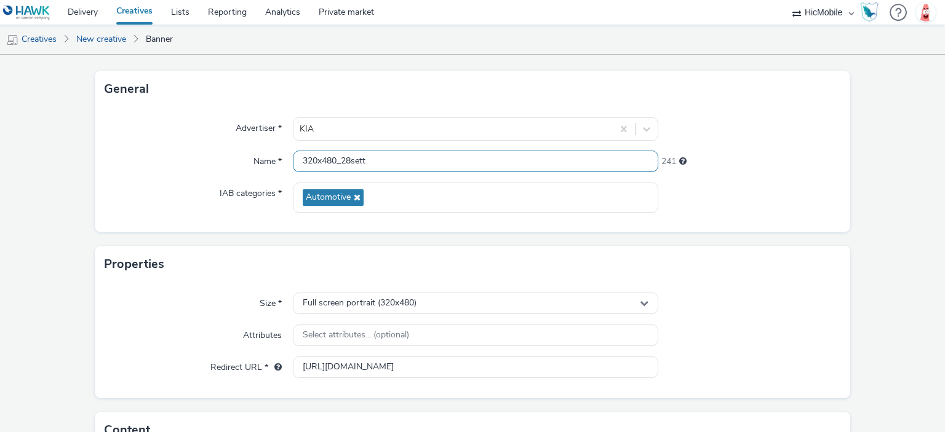
scroll to position [233, 0]
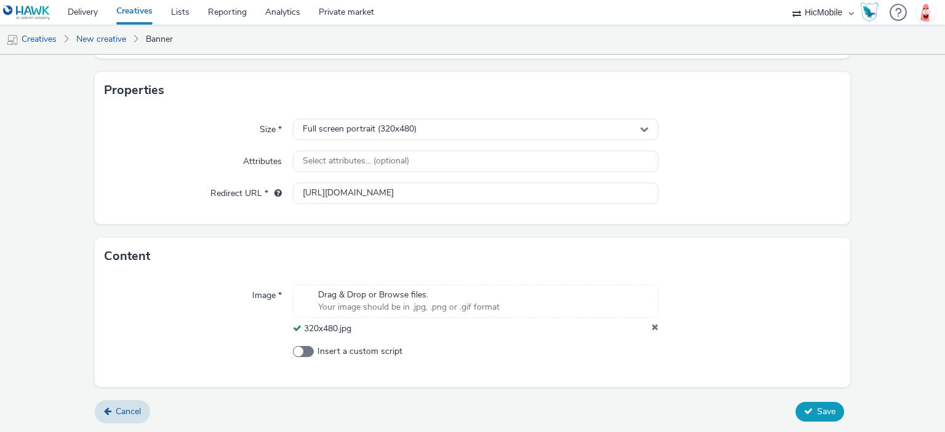
type input "320x480_28sett"
click at [818, 418] on button "Save" at bounding box center [819, 412] width 49 height 20
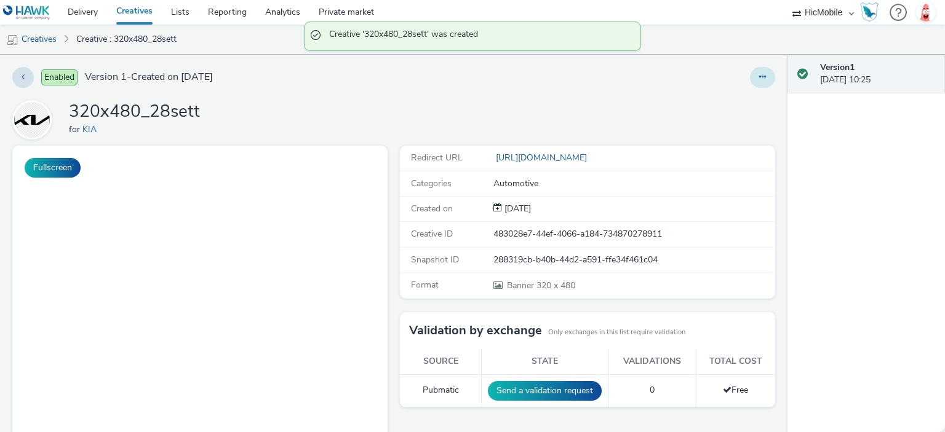
click at [750, 83] on button at bounding box center [762, 77] width 25 height 21
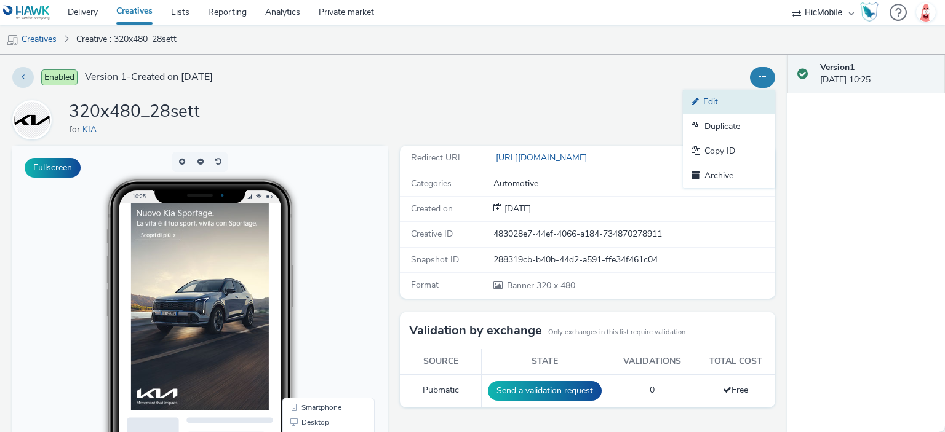
click at [735, 98] on link "Edit" at bounding box center [729, 102] width 92 height 25
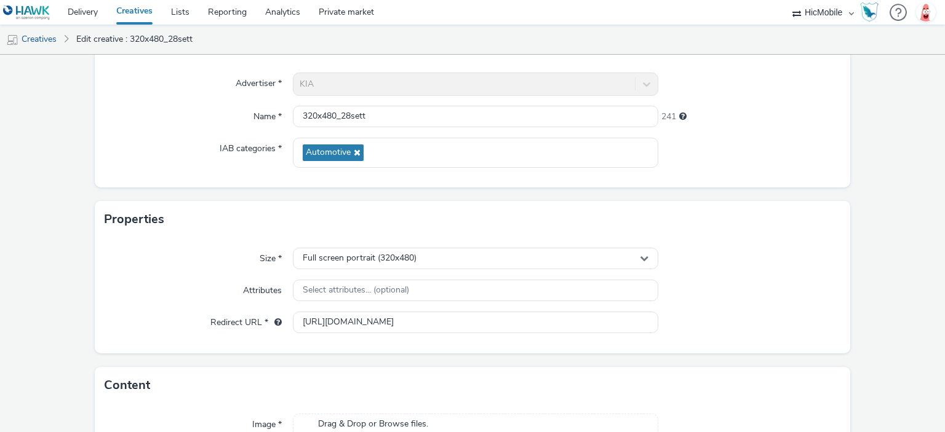
scroll to position [240, 0]
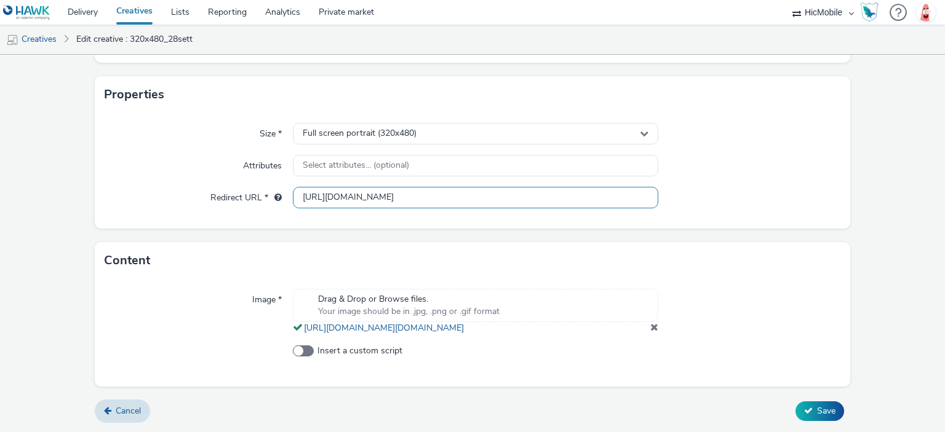
click at [493, 187] on input "https://www.kia.com/it/guida-all-acquisto/promozioni/kia-sportage-benzina/?utm_…" at bounding box center [475, 198] width 365 height 22
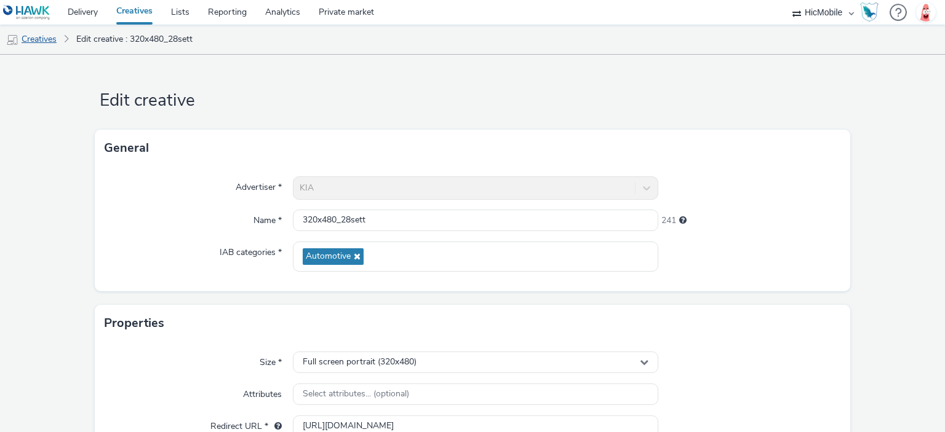
click at [61, 41] on link "Creatives" at bounding box center [31, 40] width 63 height 30
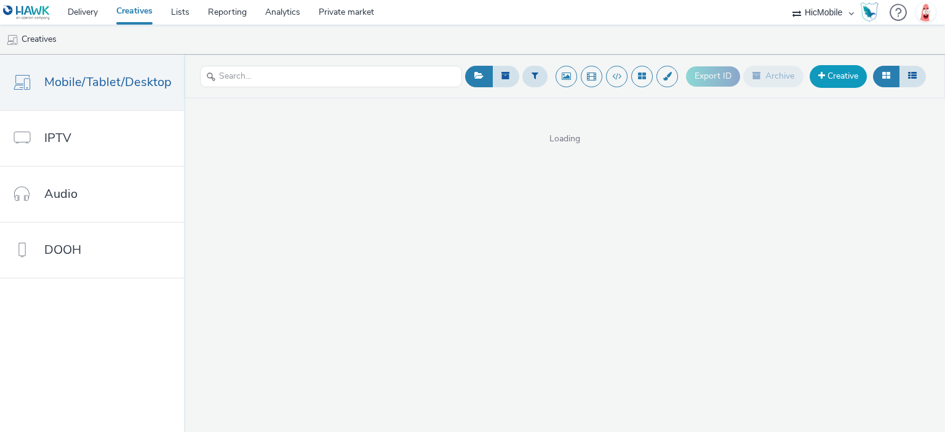
click at [846, 77] on link "Creative" at bounding box center [837, 76] width 57 height 22
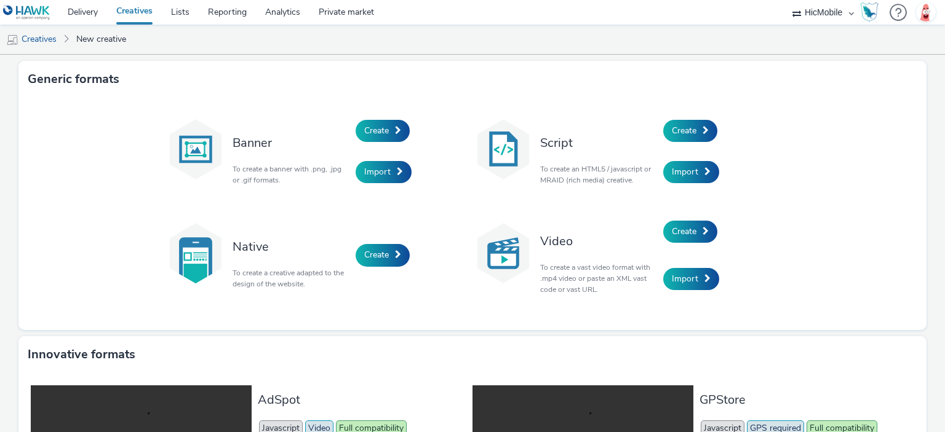
click at [362, 115] on div "Create" at bounding box center [413, 131] width 117 height 42
click at [367, 122] on link "Create" at bounding box center [382, 131] width 54 height 22
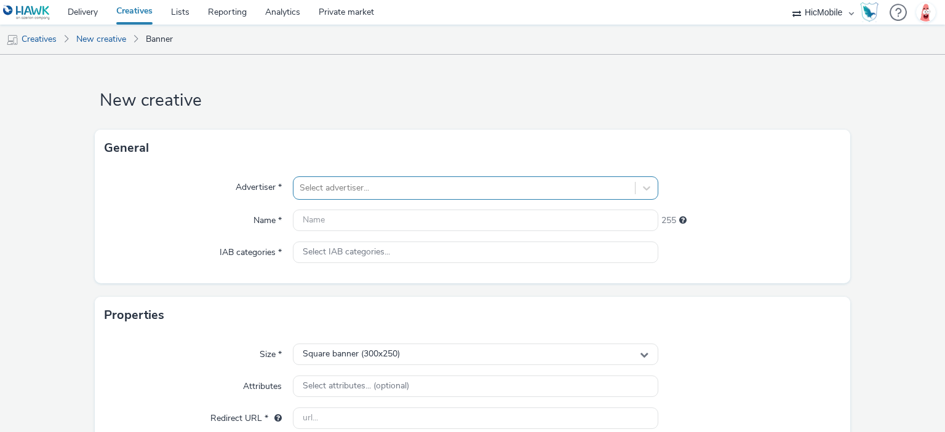
click at [346, 181] on div at bounding box center [463, 188] width 328 height 15
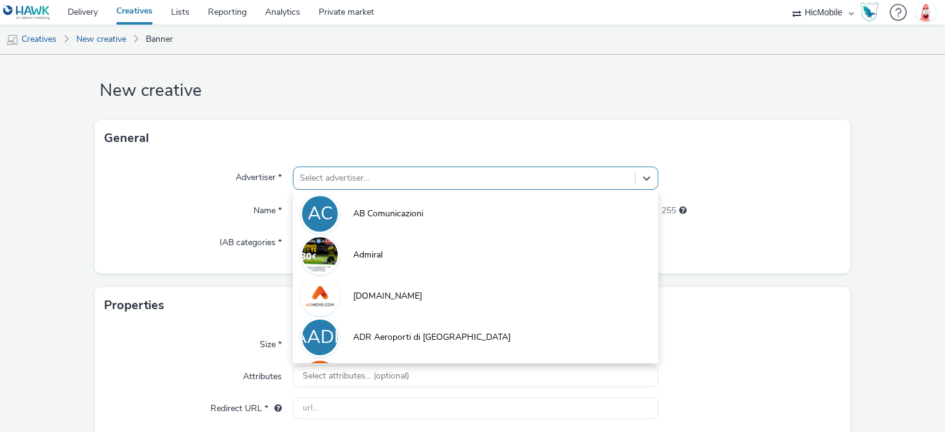
scroll to position [11, 0]
type input "ki"
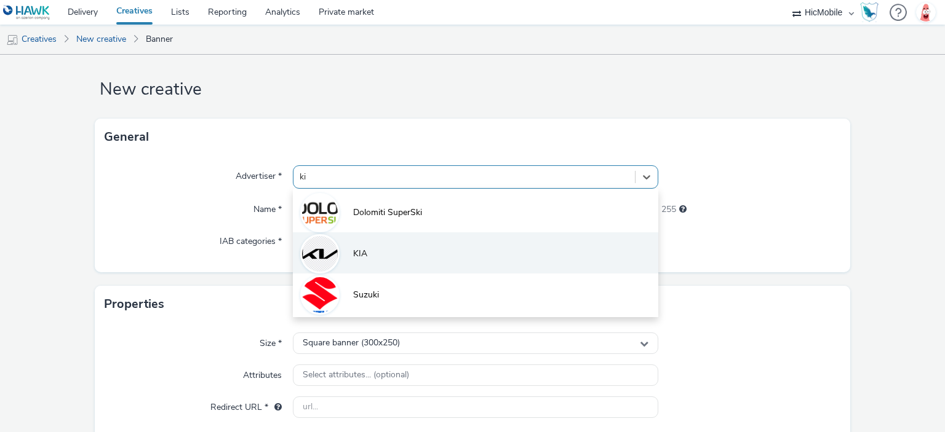
click at [349, 245] on li "KIA" at bounding box center [475, 252] width 365 height 41
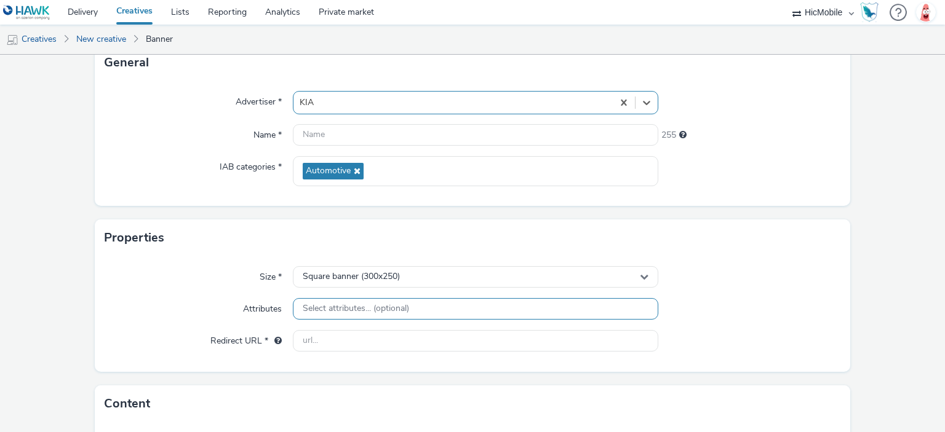
scroll to position [196, 0]
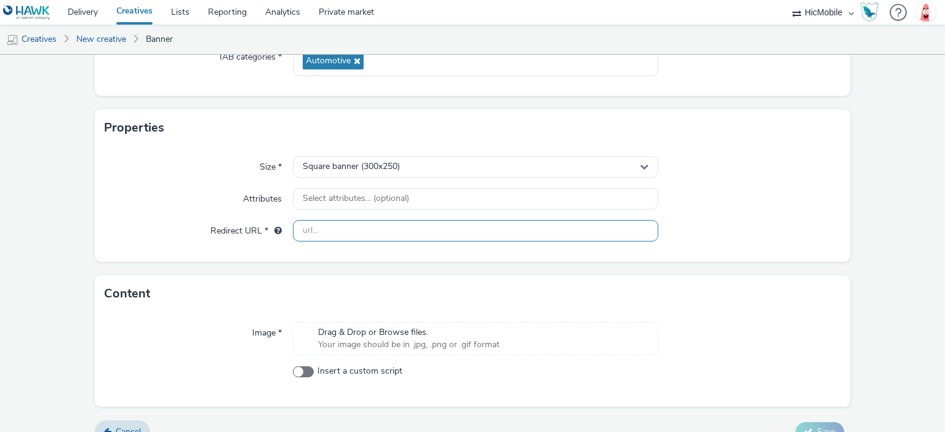
click at [354, 236] on input "text" at bounding box center [475, 231] width 365 height 22
paste input "https://www.kia.com/it/guida-all-acquisto/promozioni/kia-sportage-benzina/?utm_…"
type input "https://www.kia.com/it/guida-all-acquisto/promozioni/kia-sportage-benzina/?utm_…"
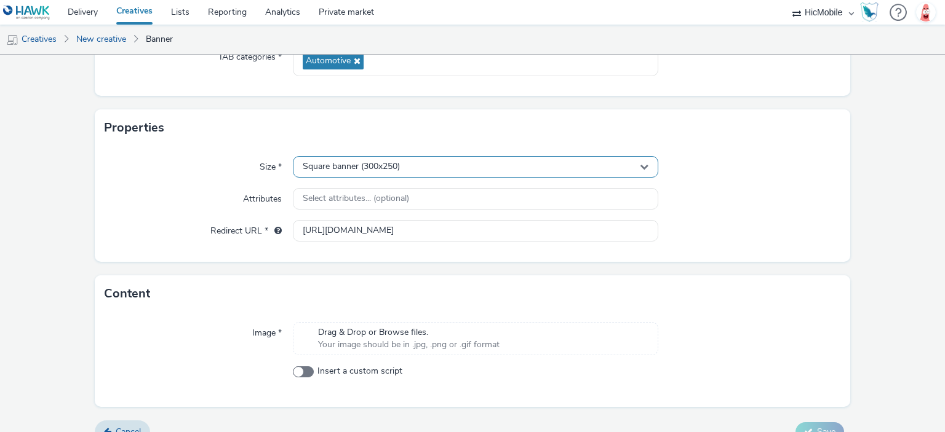
click at [369, 168] on span "Square banner (300x250)" at bounding box center [351, 167] width 97 height 10
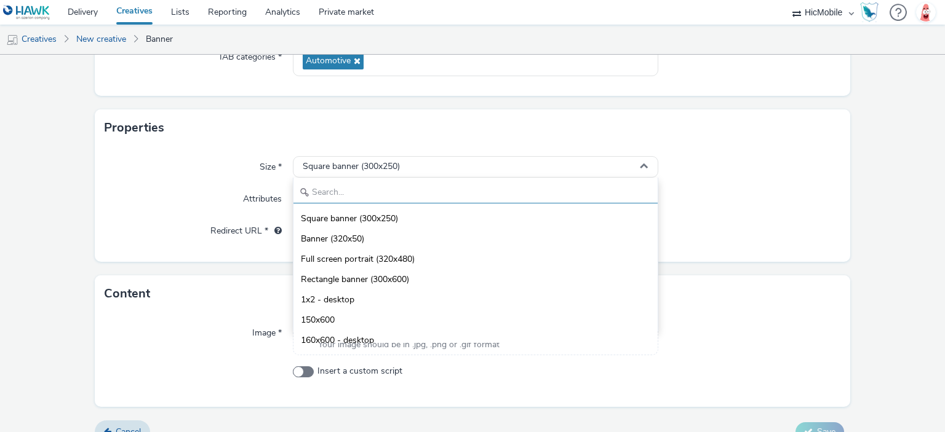
click at [365, 193] on input "text" at bounding box center [474, 193] width 363 height 22
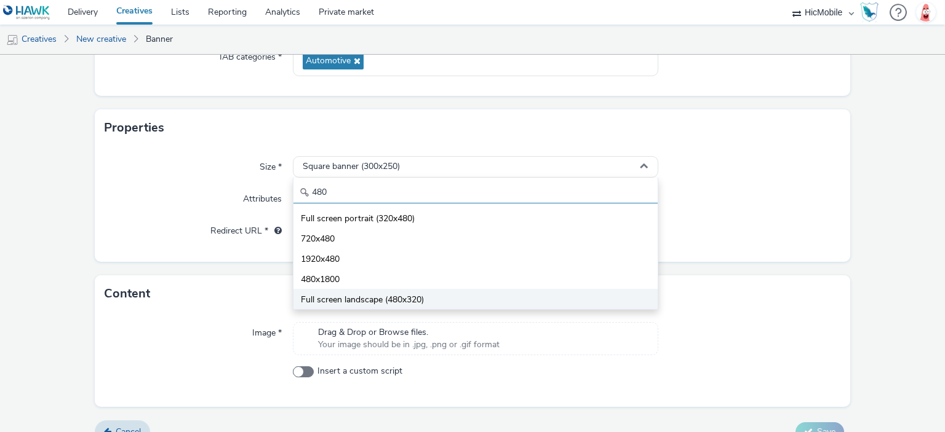
type input "480"
click at [393, 292] on li "Full screen landscape (480x320)" at bounding box center [474, 299] width 363 height 20
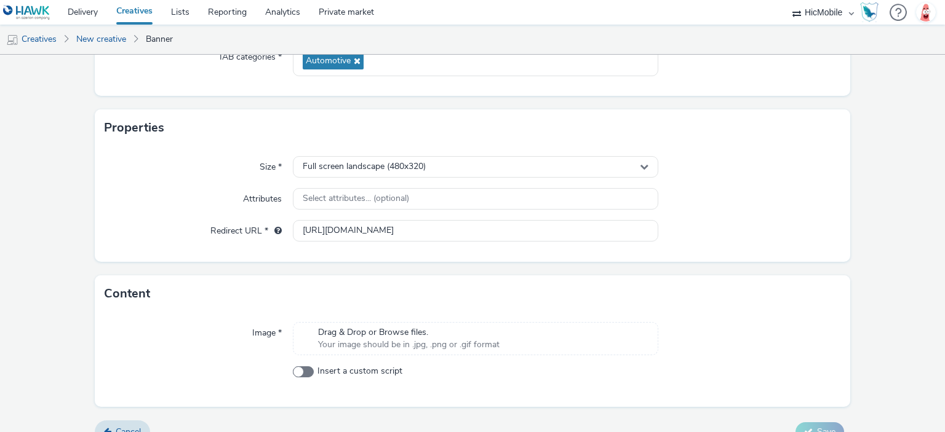
click at [411, 333] on span "Drag & Drop or Browse files." at bounding box center [408, 333] width 181 height 12
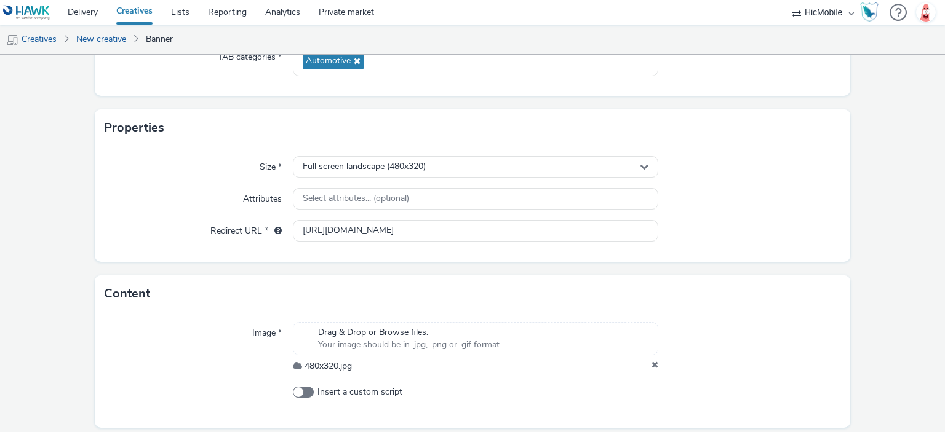
scroll to position [11, 0]
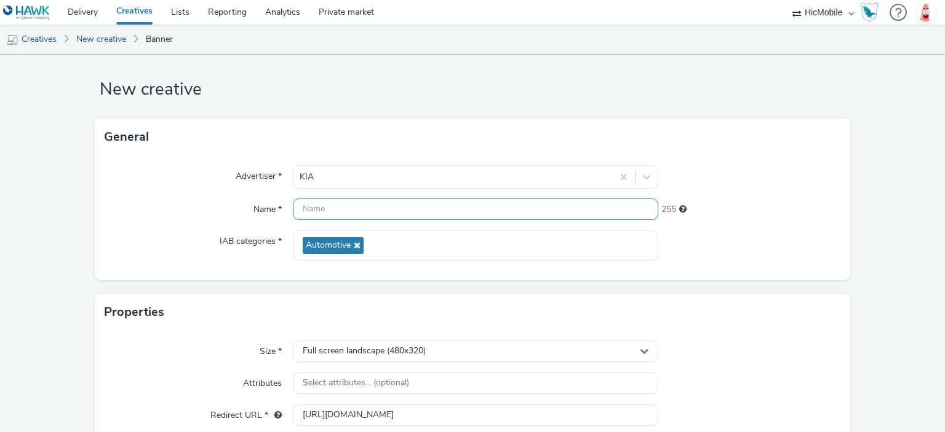
click at [346, 202] on input "text" at bounding box center [475, 210] width 365 height 22
paste input "480x320"
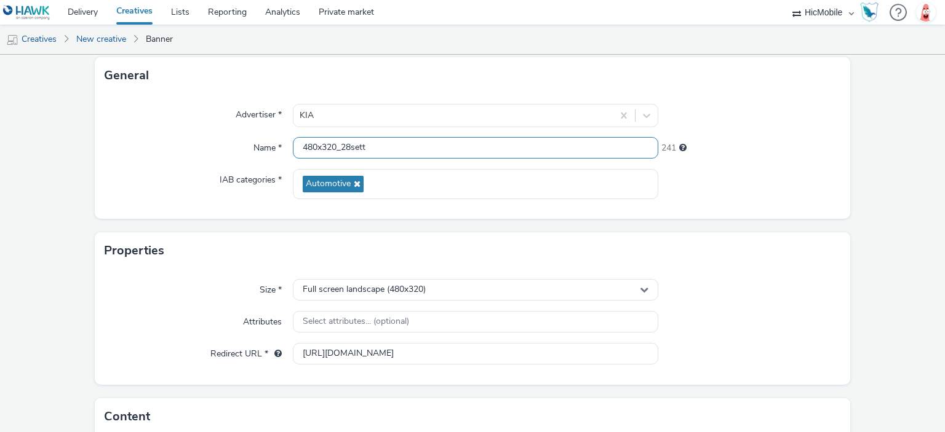
scroll to position [134, 0]
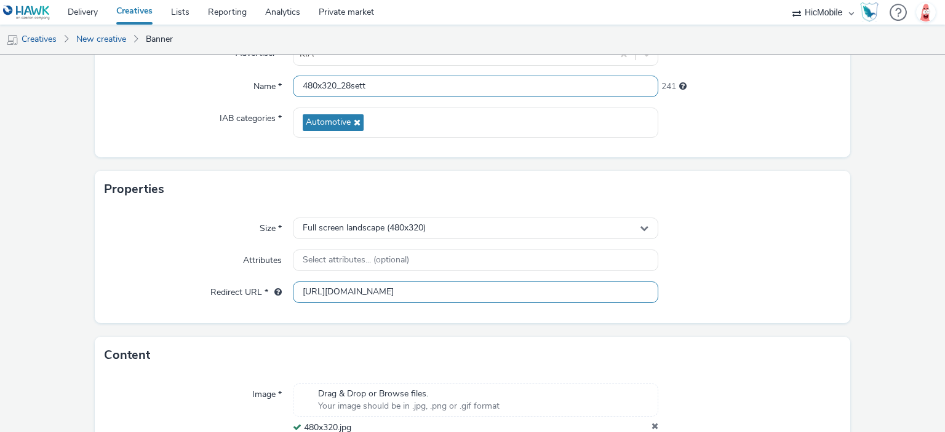
type input "480x320_28sett"
click at [432, 290] on input "https://www.kia.com/it/guida-all-acquisto/promozioni/kia-sportage-benzina/?utm_…" at bounding box center [475, 293] width 365 height 22
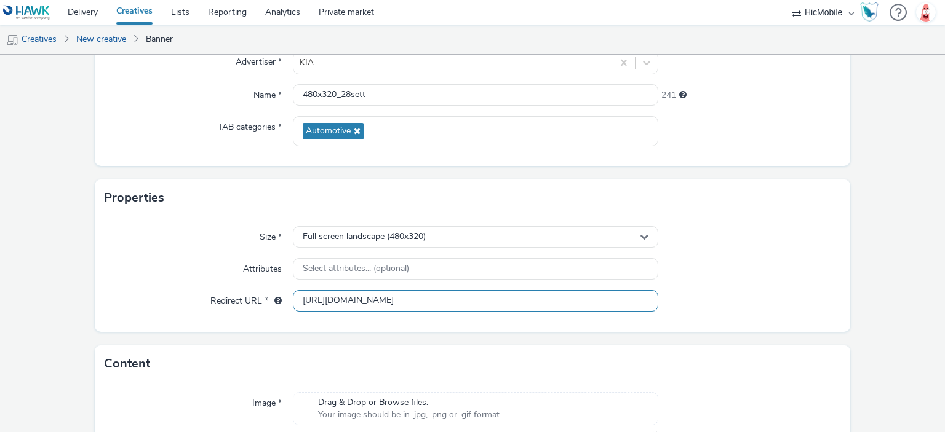
scroll to position [233, 0]
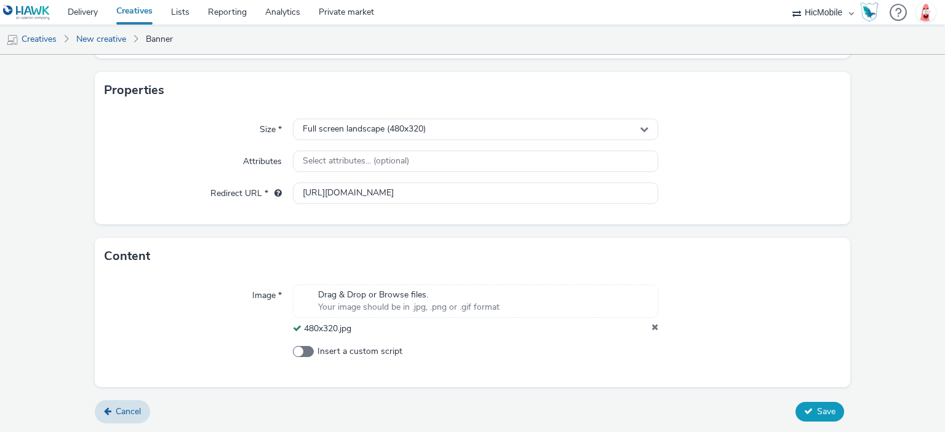
click at [817, 408] on span "Save" at bounding box center [826, 412] width 18 height 12
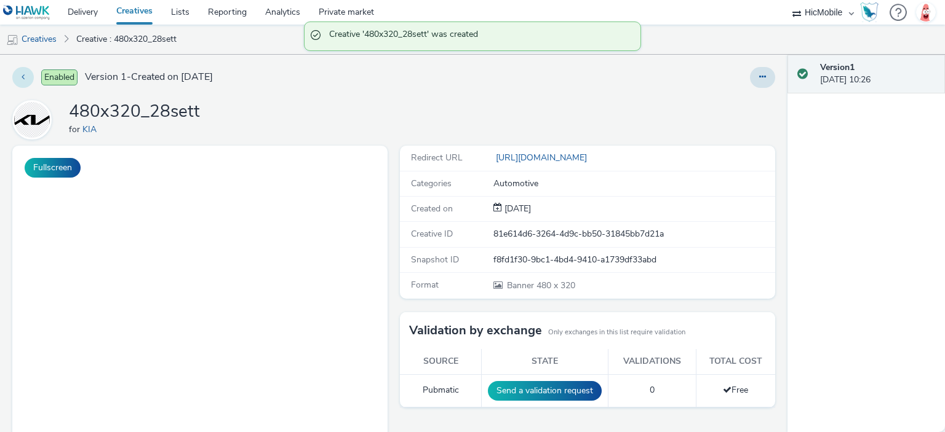
click at [22, 77] on icon at bounding box center [23, 77] width 3 height 9
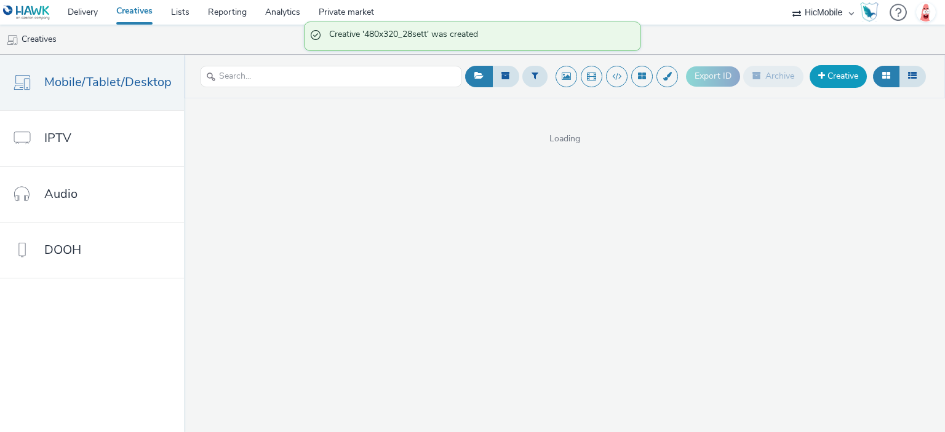
click at [823, 73] on span at bounding box center [821, 75] width 7 height 9
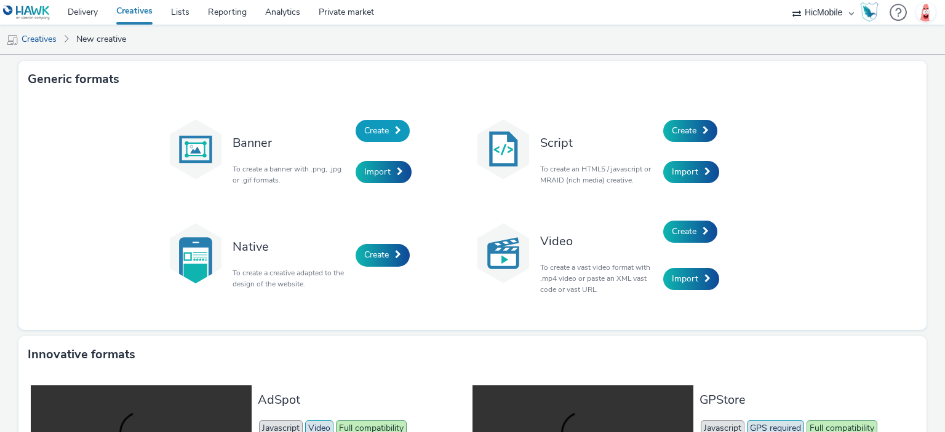
click at [373, 129] on span "Create" at bounding box center [376, 131] width 25 height 12
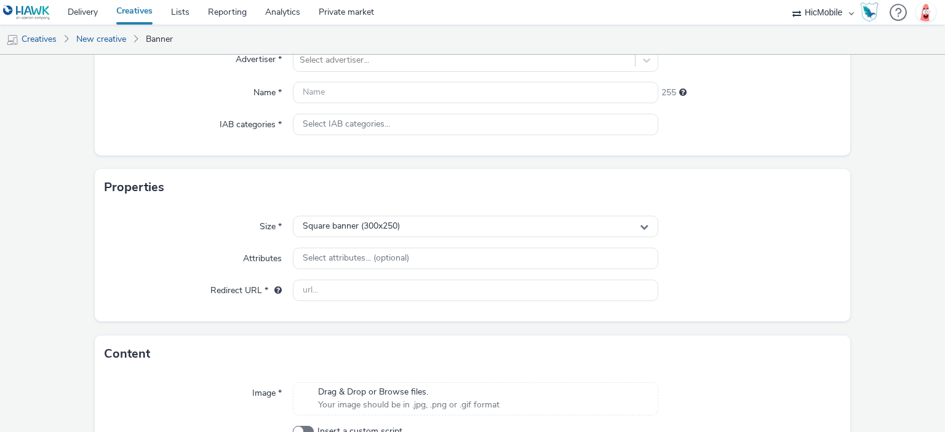
scroll to position [208, 0]
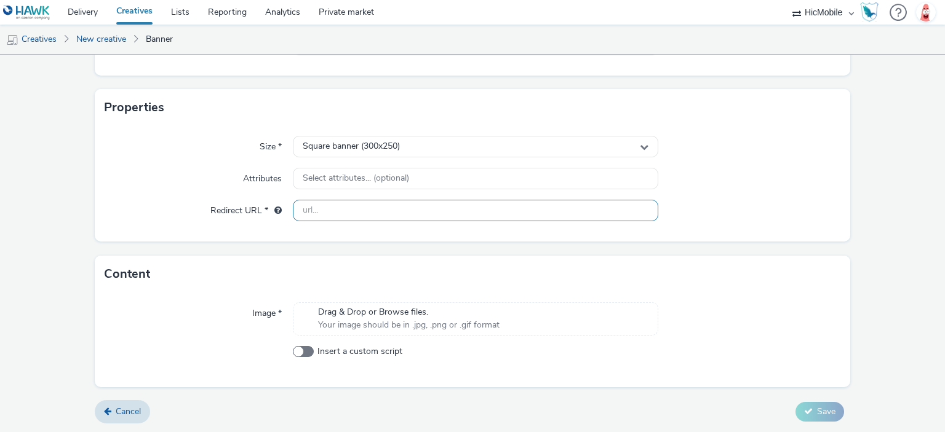
click at [368, 212] on input "text" at bounding box center [475, 211] width 365 height 22
paste input "https://www.kia.com/it/guida-all-acquisto/promozioni/kia-sportage-benzina/?utm_…"
type input "https://www.kia.com/it/guida-all-acquisto/promozioni/kia-sportage-benzina/?utm_…"
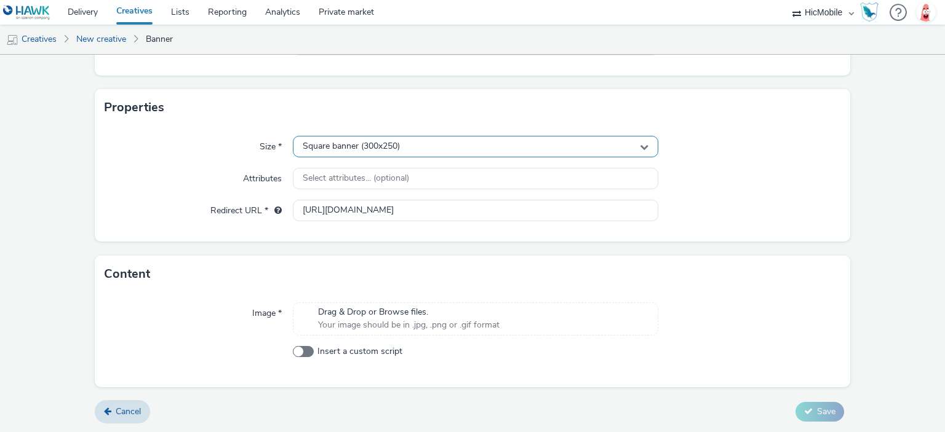
click at [374, 152] on div "Square banner (300x250)" at bounding box center [475, 147] width 365 height 22
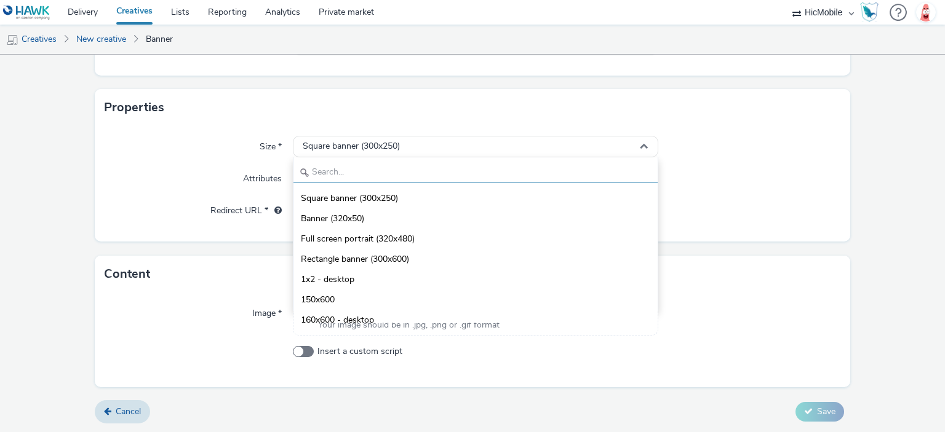
click at [367, 167] on input "text" at bounding box center [474, 173] width 363 height 22
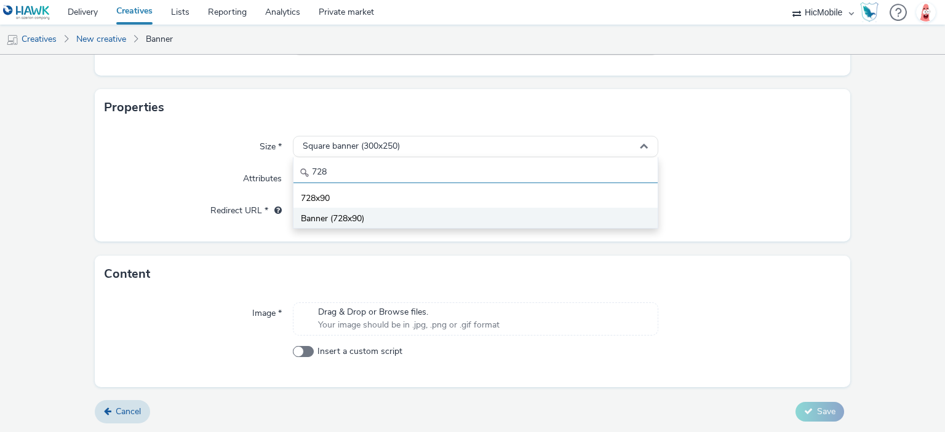
type input "728"
click at [378, 213] on li "Banner (728x90)" at bounding box center [474, 218] width 363 height 20
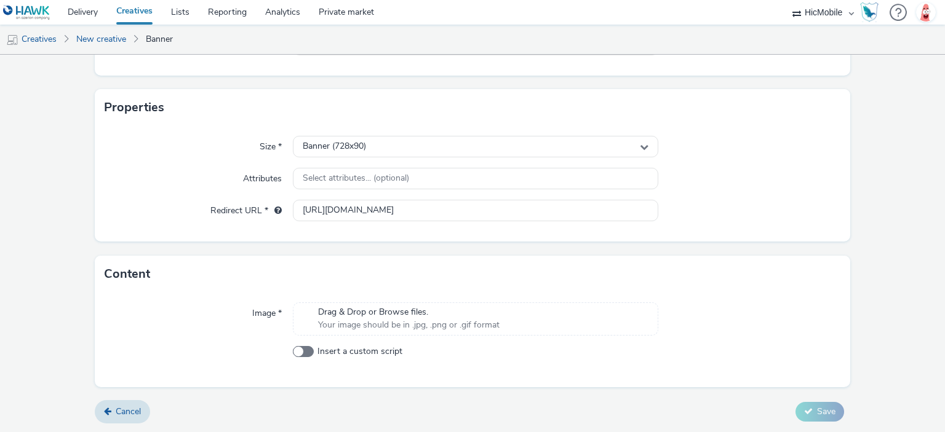
click at [404, 322] on span "Your image should be in .jpg, .png or .gif format" at bounding box center [408, 325] width 181 height 12
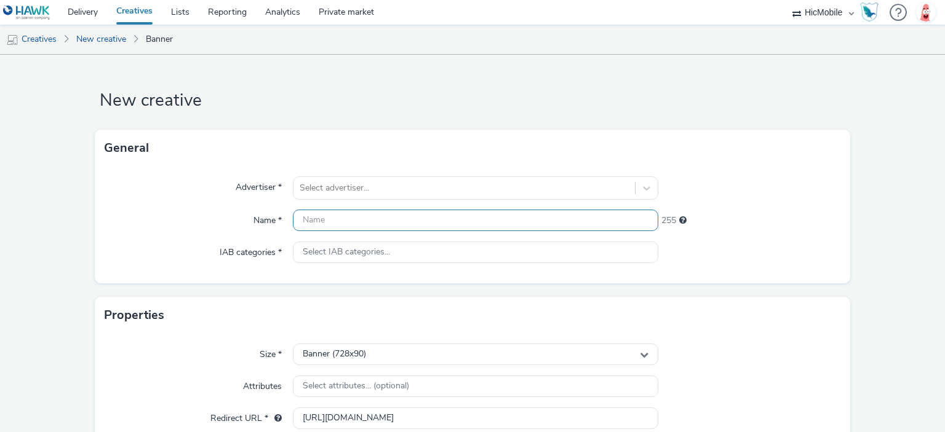
click at [352, 223] on input "text" at bounding box center [475, 221] width 365 height 22
paste input "728x90"
type input "728x90_28sett"
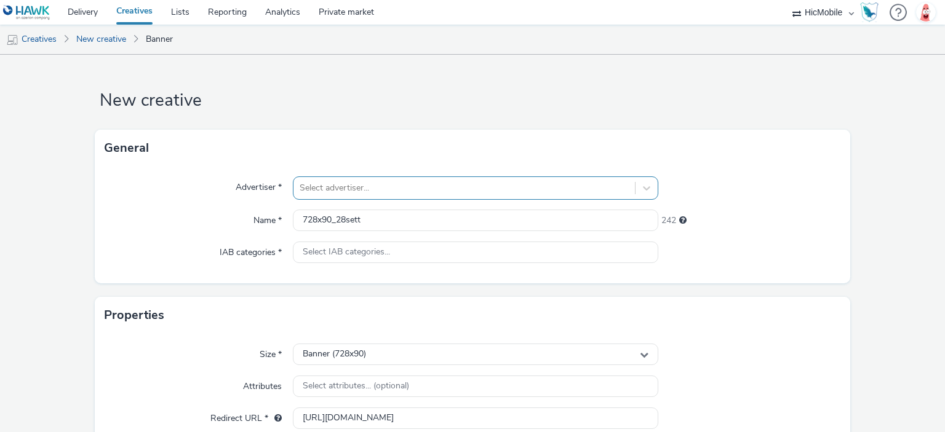
click at [343, 186] on div "Select advertiser..." at bounding box center [463, 188] width 341 height 20
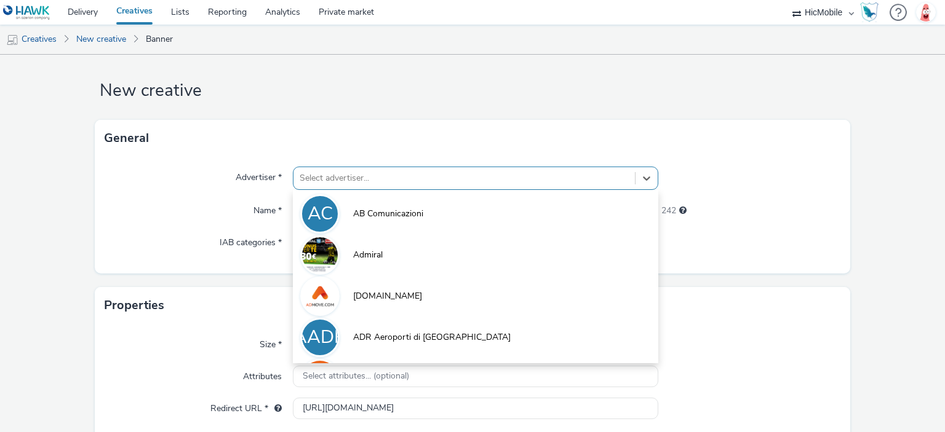
scroll to position [11, 0]
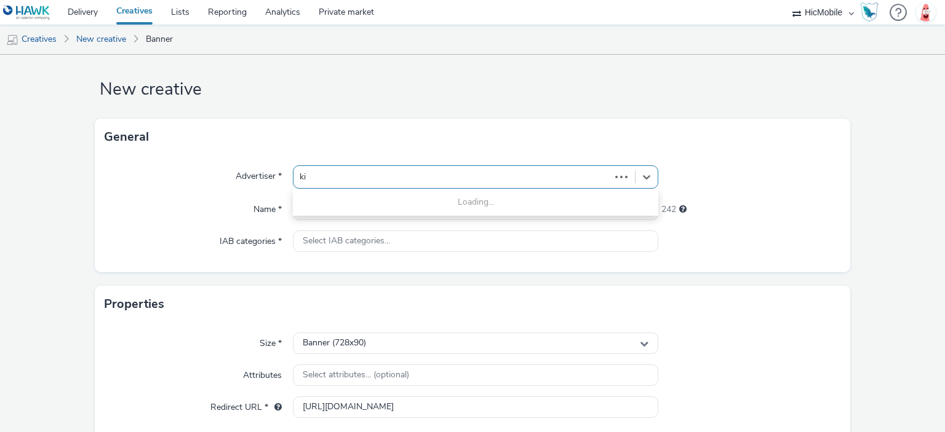
type input "kia"
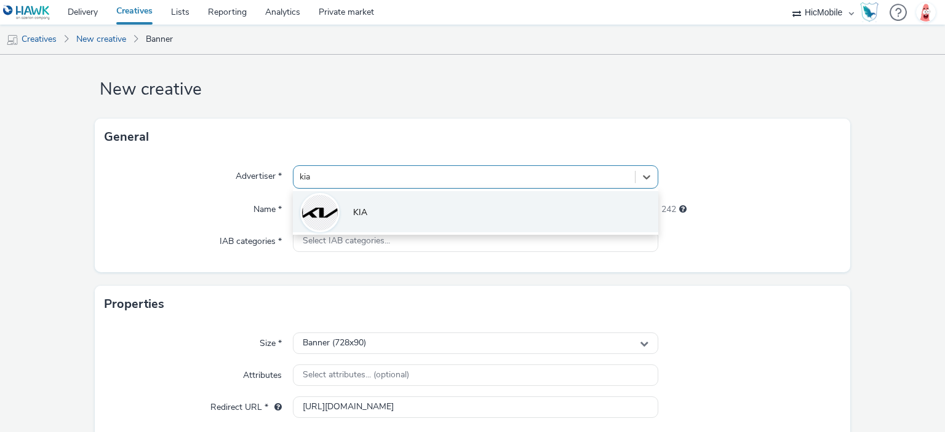
click at [349, 208] on li "KIA" at bounding box center [475, 211] width 365 height 41
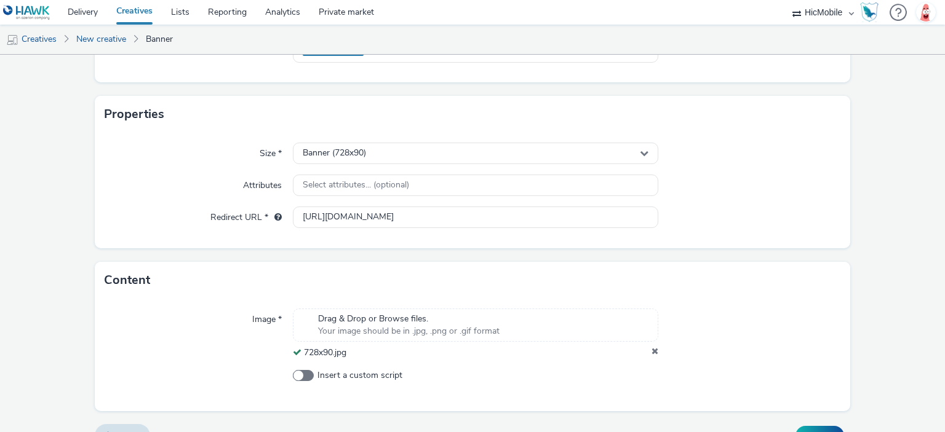
scroll to position [233, 0]
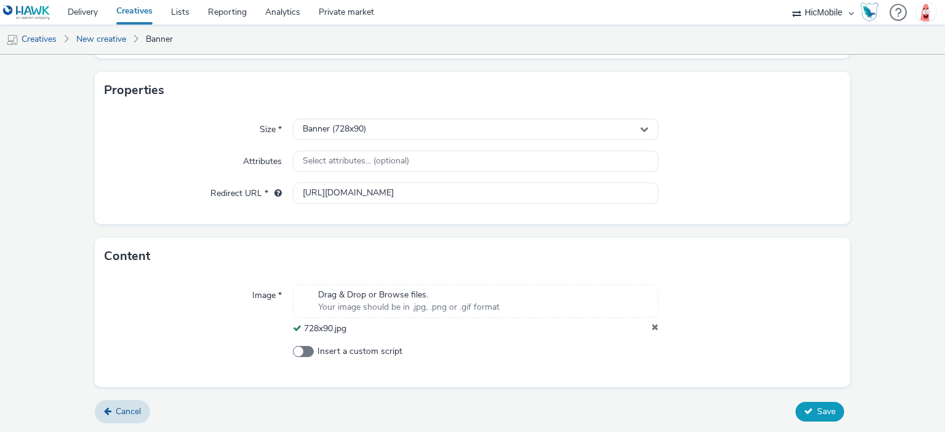
click at [817, 409] on span "Save" at bounding box center [826, 412] width 18 height 12
